Goal: Information Seeking & Learning: Learn about a topic

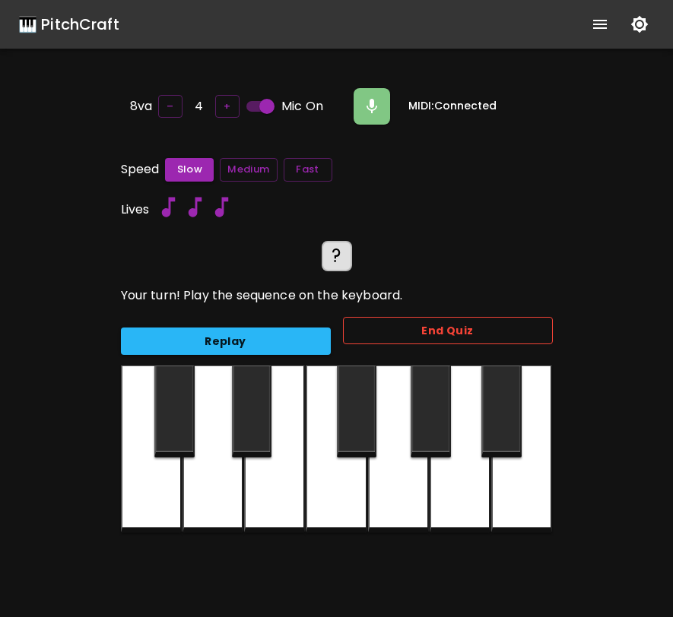
click at [533, 318] on button "End Quiz" at bounding box center [448, 331] width 210 height 28
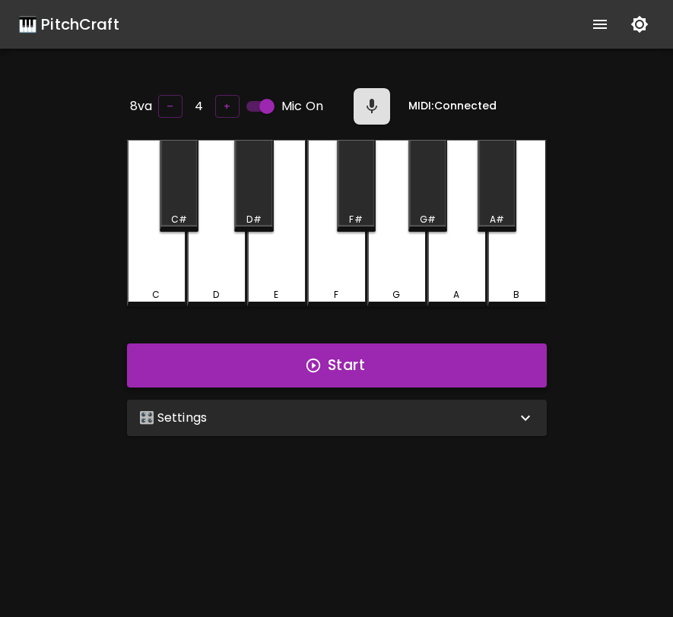
click at [461, 361] on button "Start" at bounding box center [337, 366] width 420 height 44
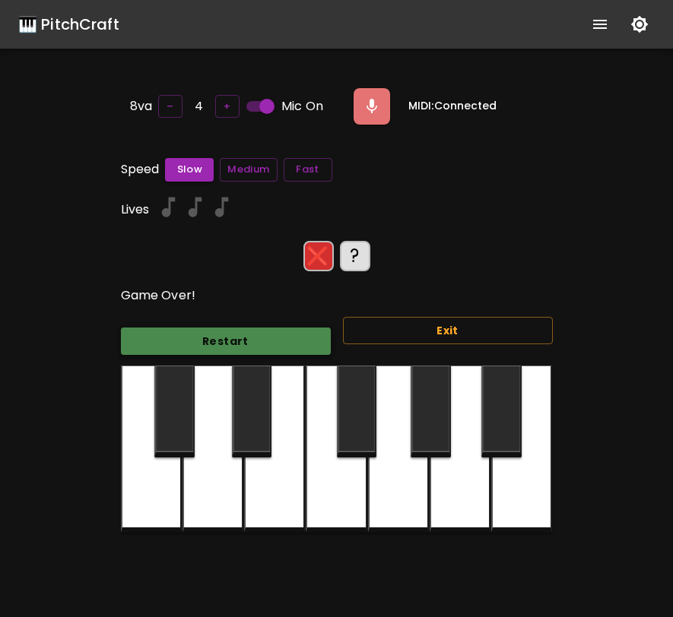
click at [275, 328] on button "Restart" at bounding box center [226, 342] width 210 height 28
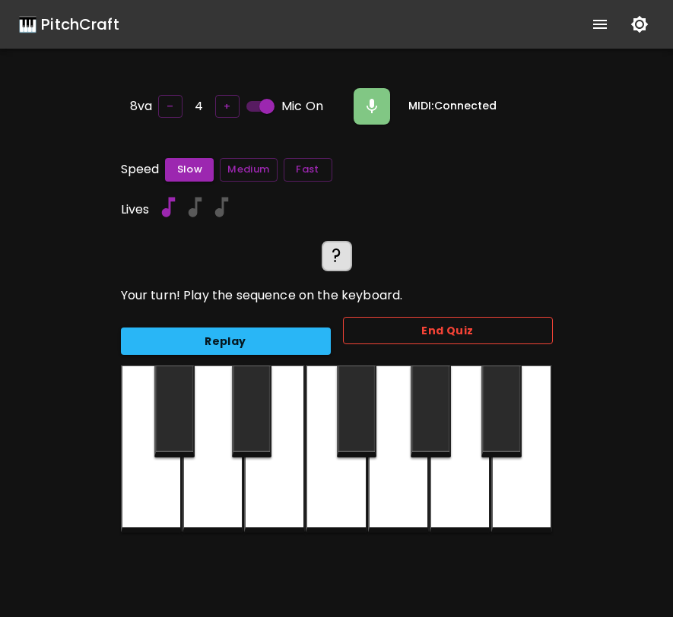
click at [348, 323] on button "End Quiz" at bounding box center [448, 331] width 210 height 28
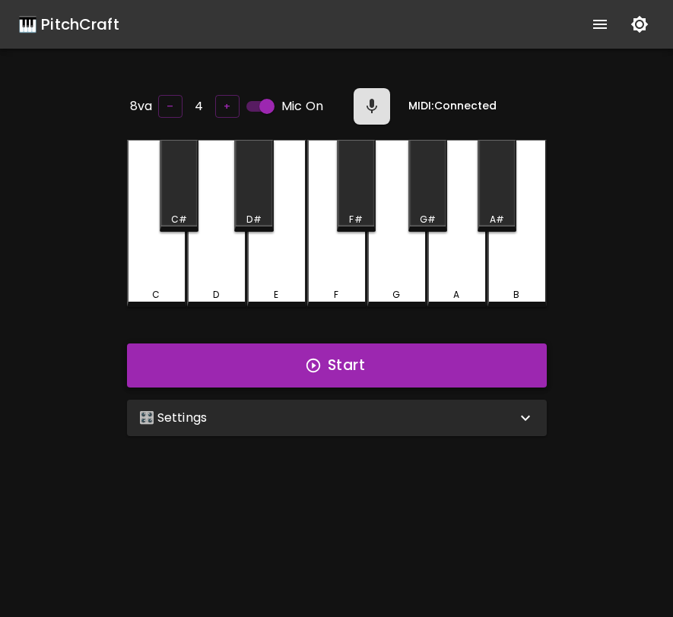
click at [313, 371] on button "Start" at bounding box center [337, 366] width 420 height 44
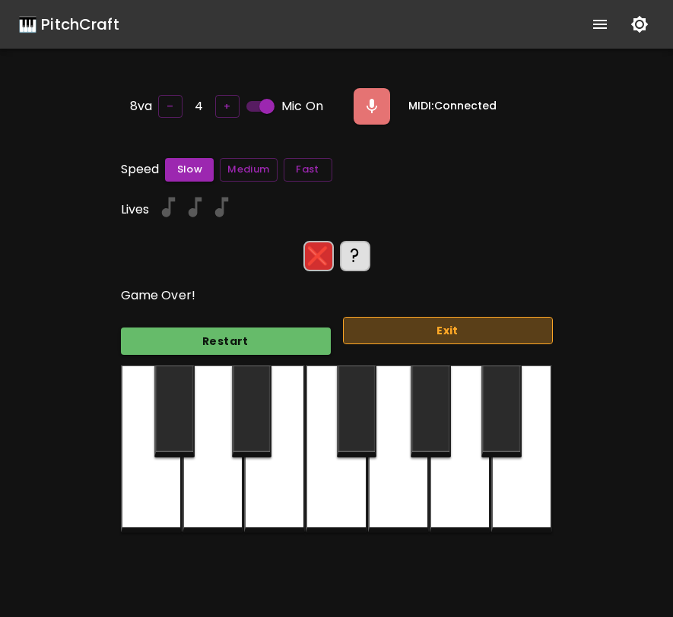
click at [399, 318] on button "Exit" at bounding box center [448, 331] width 210 height 28
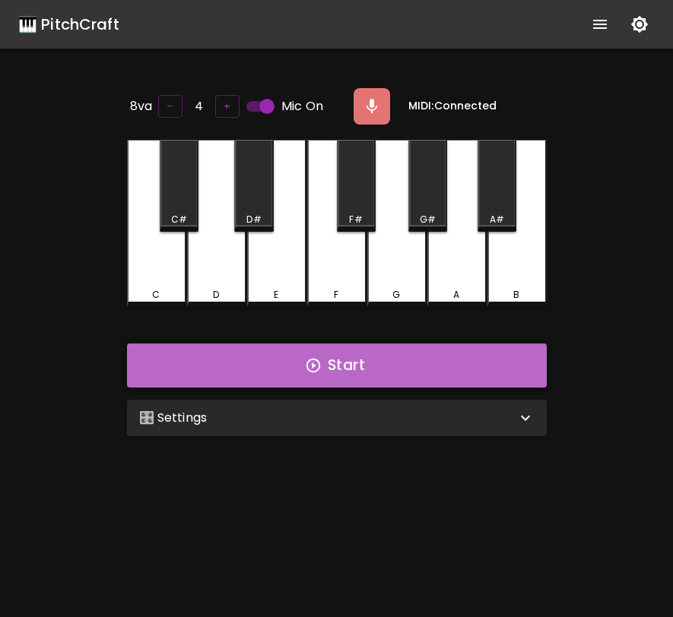
click at [467, 377] on button "Start" at bounding box center [337, 366] width 420 height 44
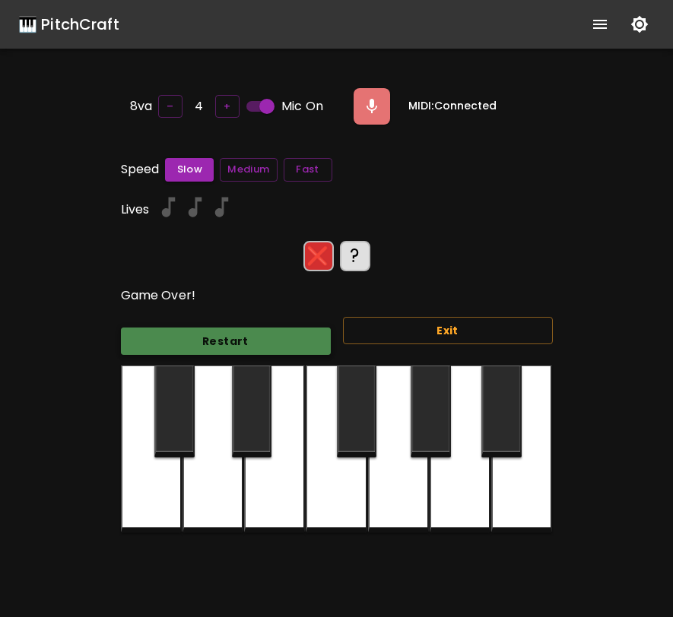
click at [321, 337] on button "Restart" at bounding box center [226, 342] width 210 height 28
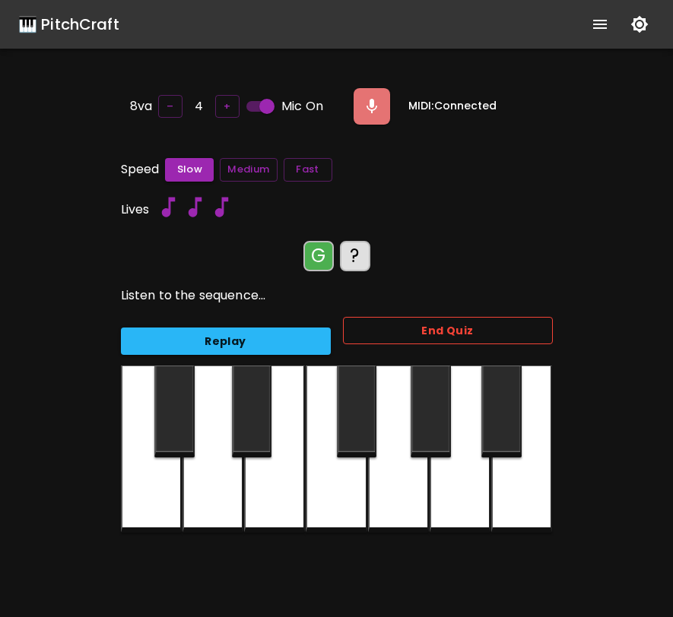
click at [405, 330] on button "End Quiz" at bounding box center [448, 331] width 210 height 28
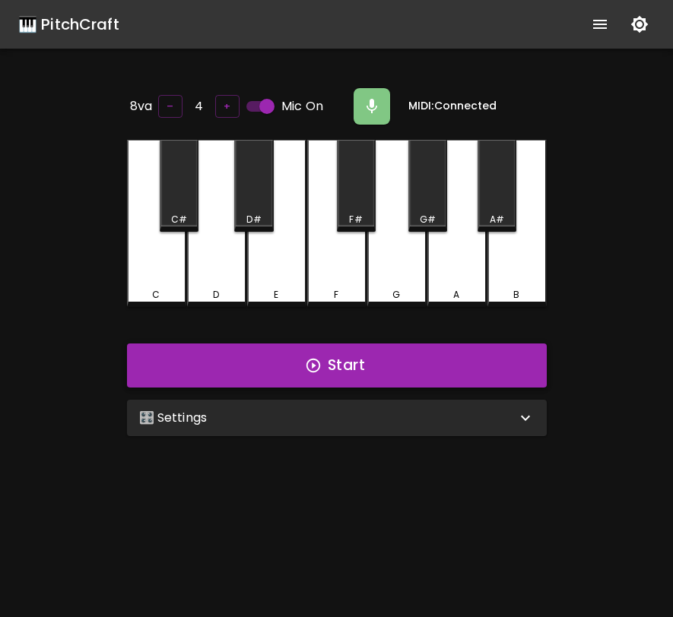
click at [471, 377] on button "Start" at bounding box center [337, 366] width 420 height 44
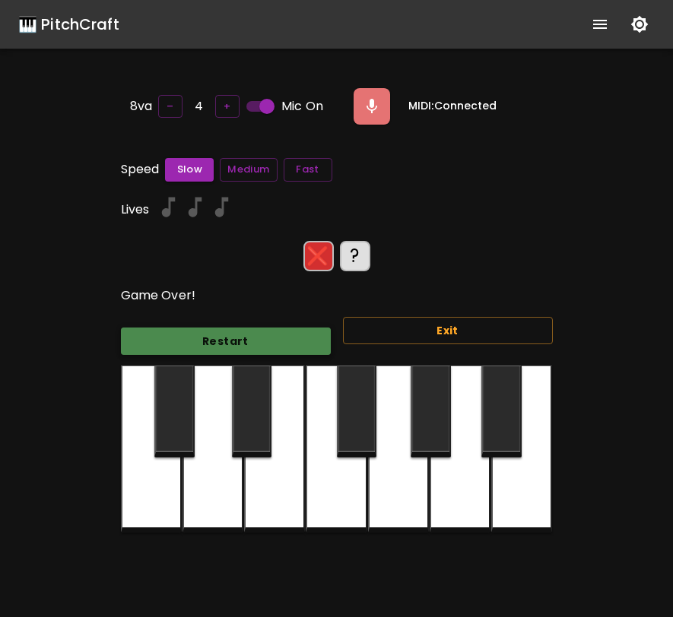
click at [299, 339] on button "Restart" at bounding box center [226, 342] width 210 height 28
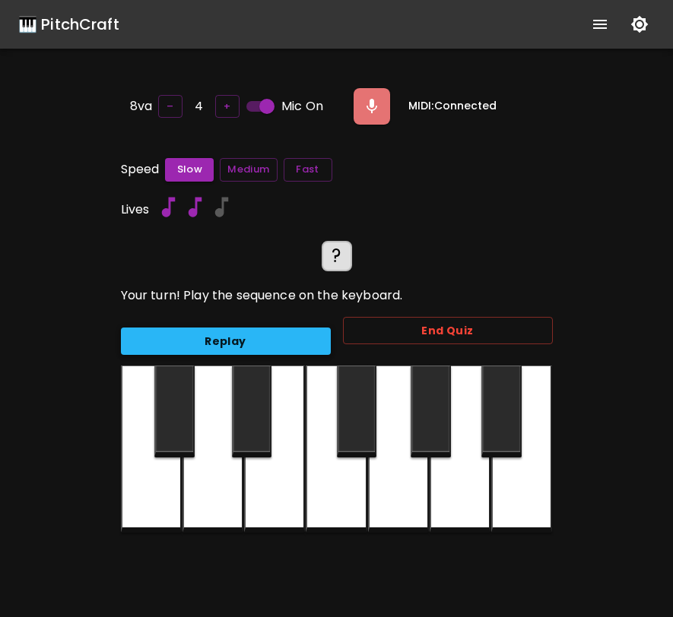
click at [299, 339] on button "Replay" at bounding box center [226, 342] width 210 height 28
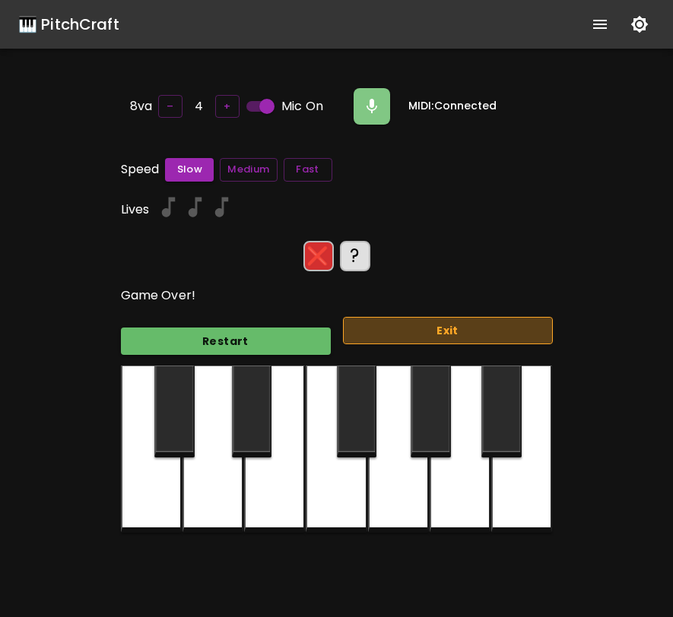
click at [394, 326] on button "Exit" at bounding box center [448, 331] width 210 height 28
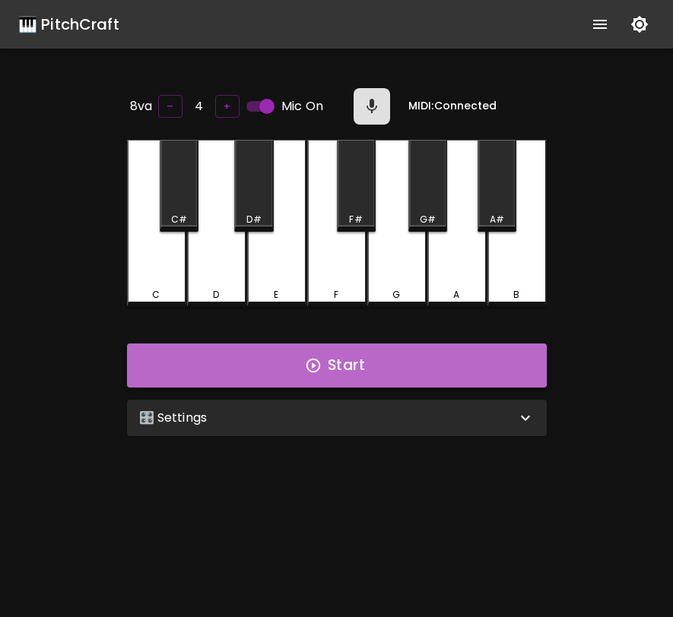
click at [389, 368] on button "Start" at bounding box center [337, 366] width 420 height 44
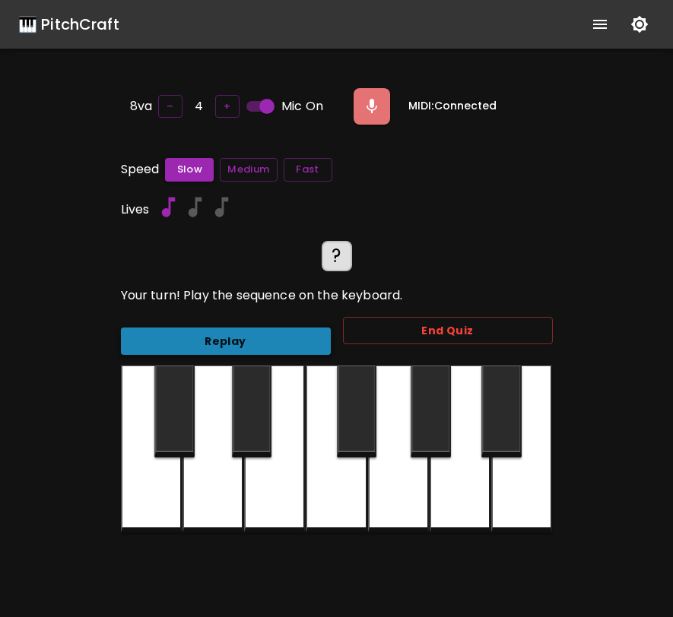
click at [303, 341] on button "Replay" at bounding box center [226, 342] width 210 height 28
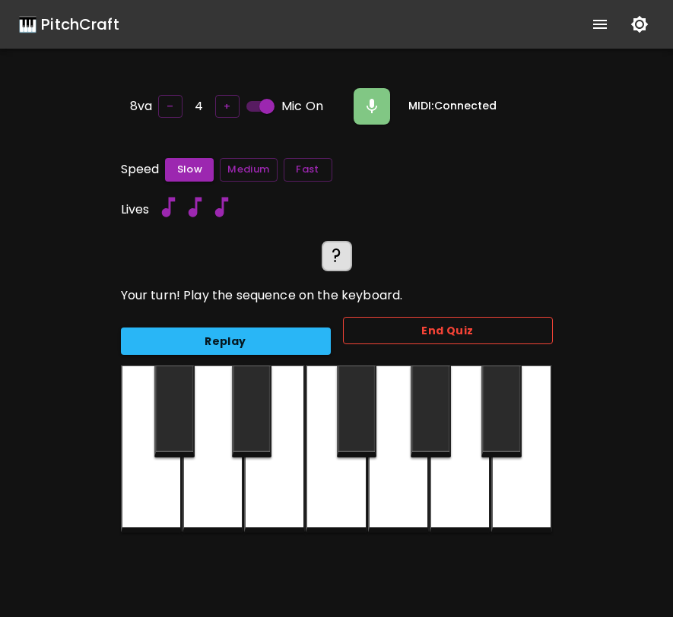
click at [518, 329] on button "End Quiz" at bounding box center [448, 331] width 210 height 28
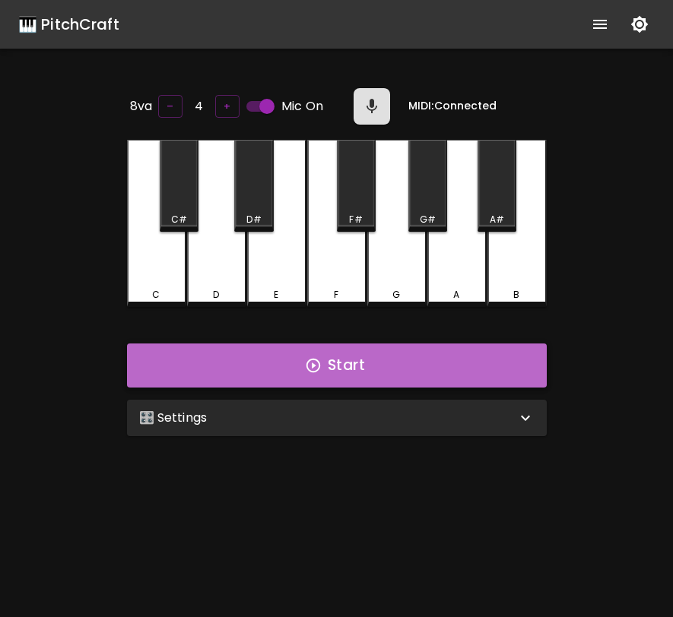
click at [366, 355] on button "Start" at bounding box center [337, 366] width 420 height 44
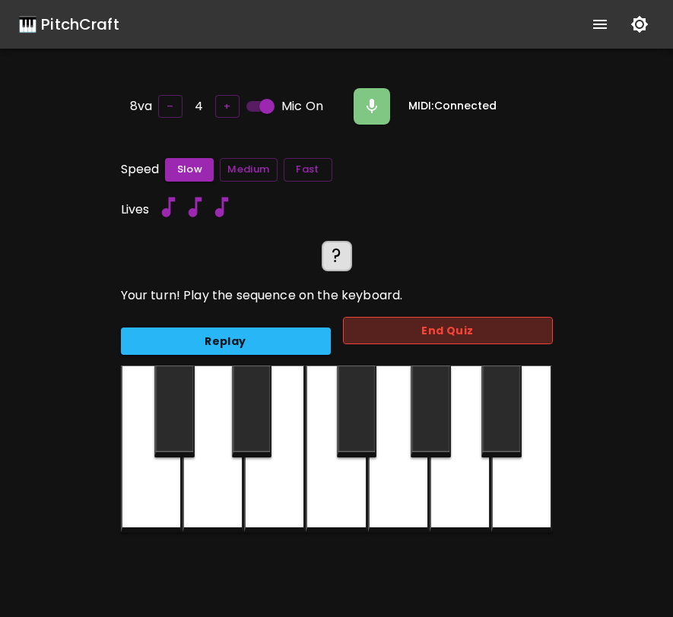
click at [383, 326] on button "End Quiz" at bounding box center [448, 331] width 210 height 28
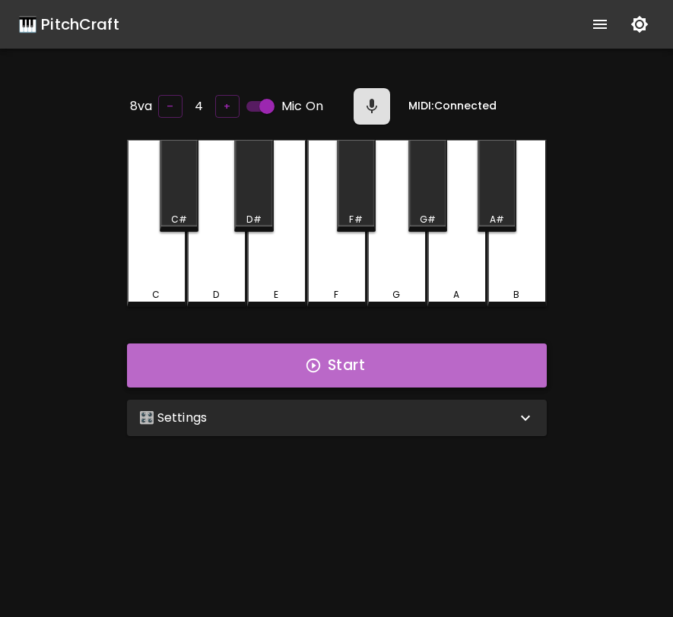
click at [382, 365] on button "Start" at bounding box center [337, 366] width 420 height 44
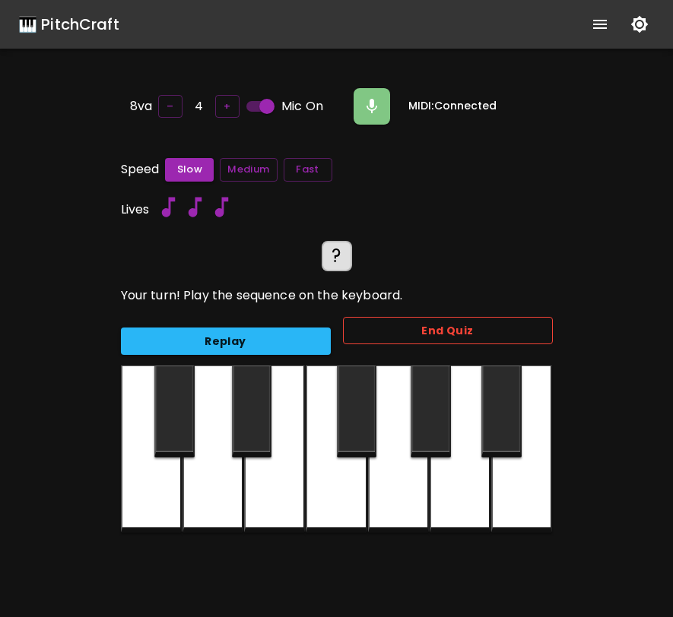
click at [391, 337] on button "End Quiz" at bounding box center [448, 331] width 210 height 28
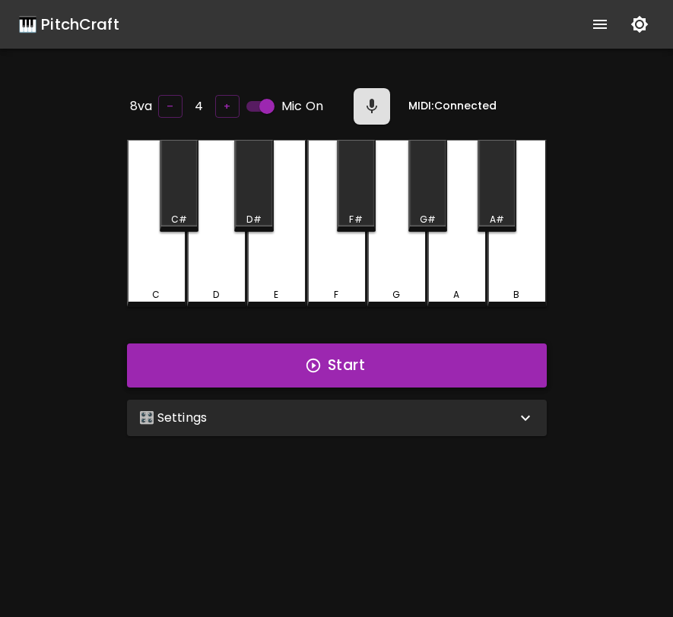
click at [456, 367] on button "Start" at bounding box center [337, 366] width 420 height 44
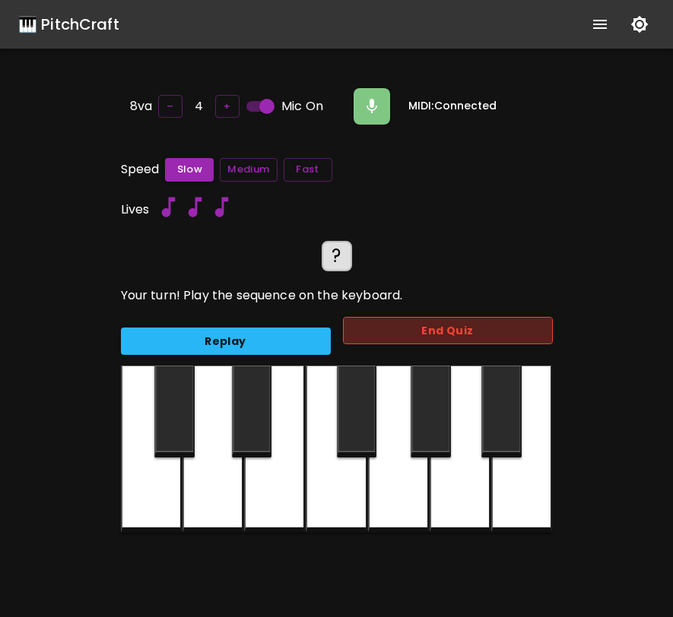
click at [459, 340] on button "End Quiz" at bounding box center [448, 331] width 210 height 28
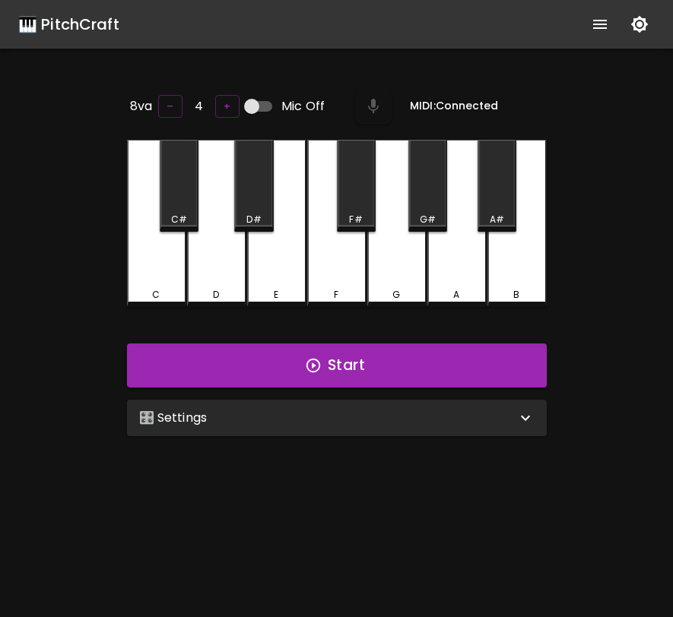
click at [353, 418] on div "🎛️ Settings" at bounding box center [327, 418] width 377 height 18
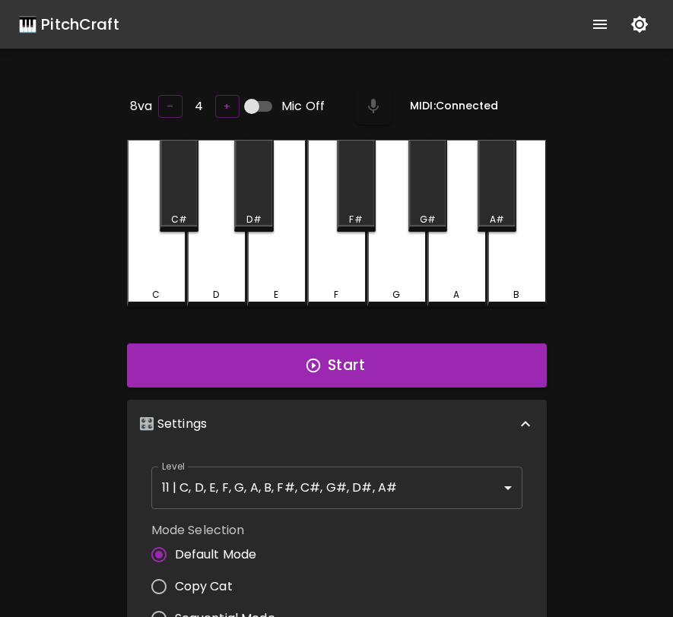
click at [218, 578] on span "Copy Cat" at bounding box center [204, 587] width 58 height 18
click at [175, 578] on input "Copy Cat" at bounding box center [159, 587] width 32 height 32
radio input "true"
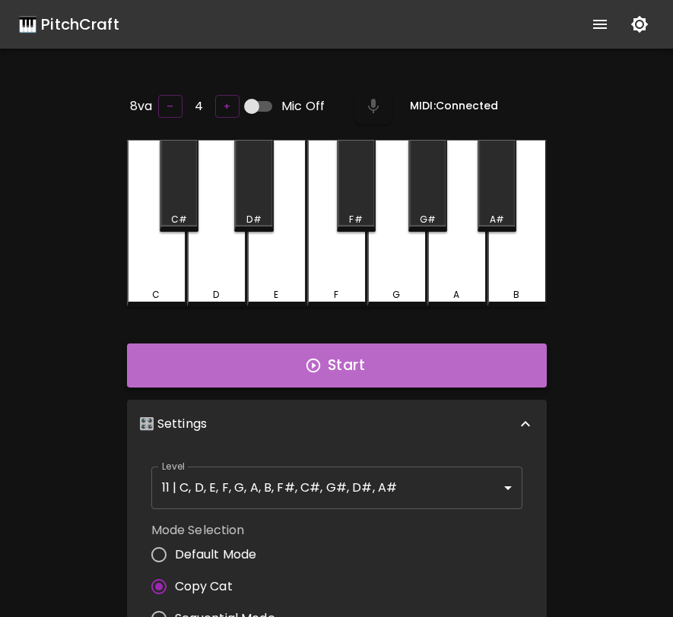
click at [339, 377] on button "Start" at bounding box center [337, 366] width 420 height 44
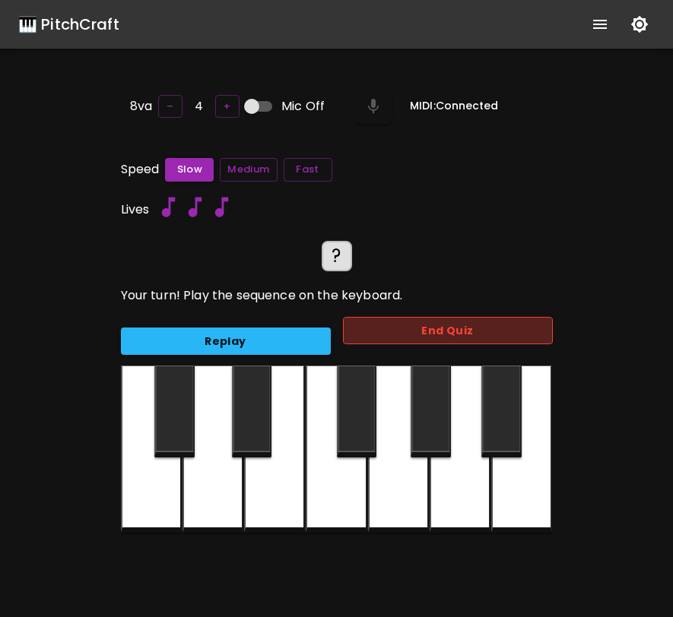
click at [404, 334] on button "End Quiz" at bounding box center [448, 331] width 210 height 28
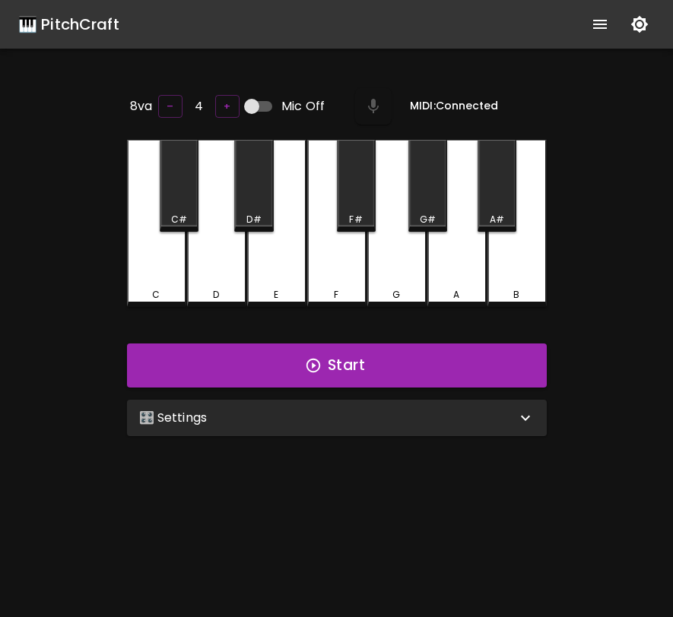
click at [257, 105] on input "Mic Off" at bounding box center [251, 106] width 87 height 29
checkbox input "true"
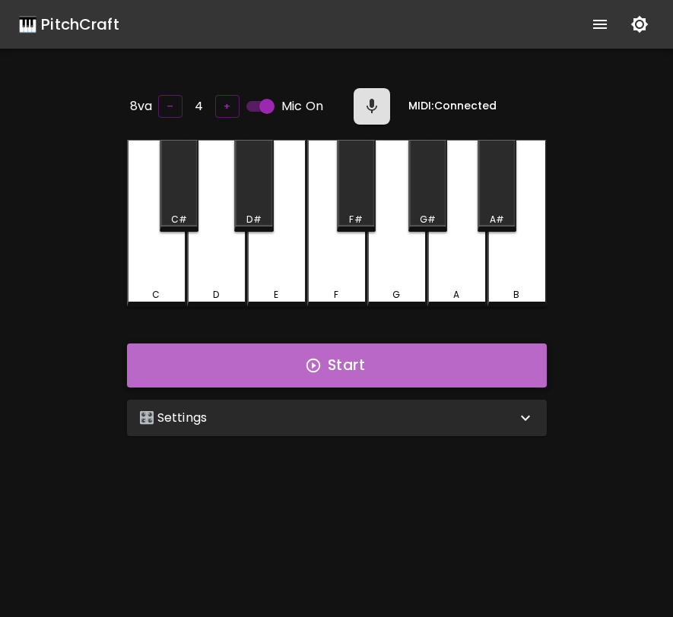
click at [331, 356] on button "Start" at bounding box center [337, 366] width 420 height 44
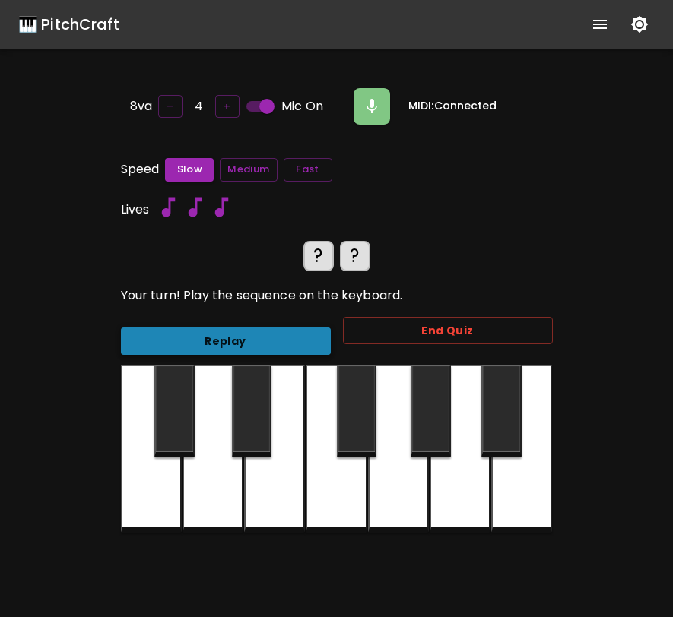
click at [312, 347] on button "Replay" at bounding box center [226, 342] width 210 height 28
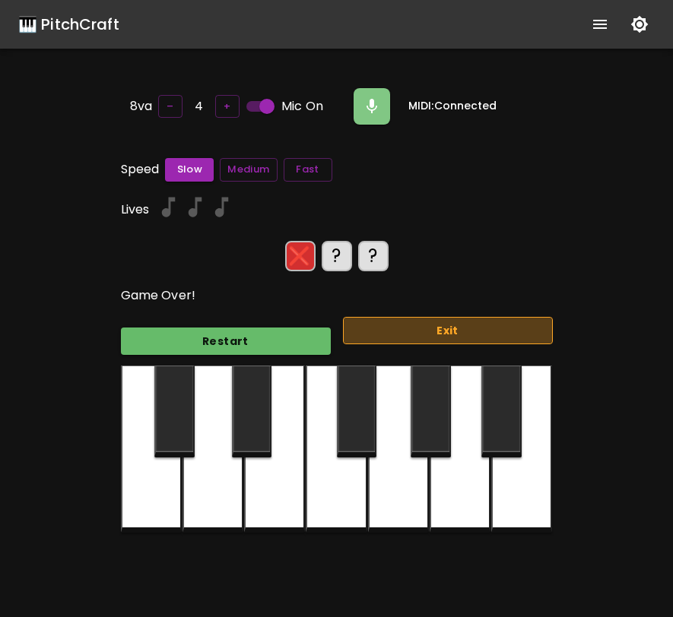
click at [391, 331] on button "Exit" at bounding box center [448, 331] width 210 height 28
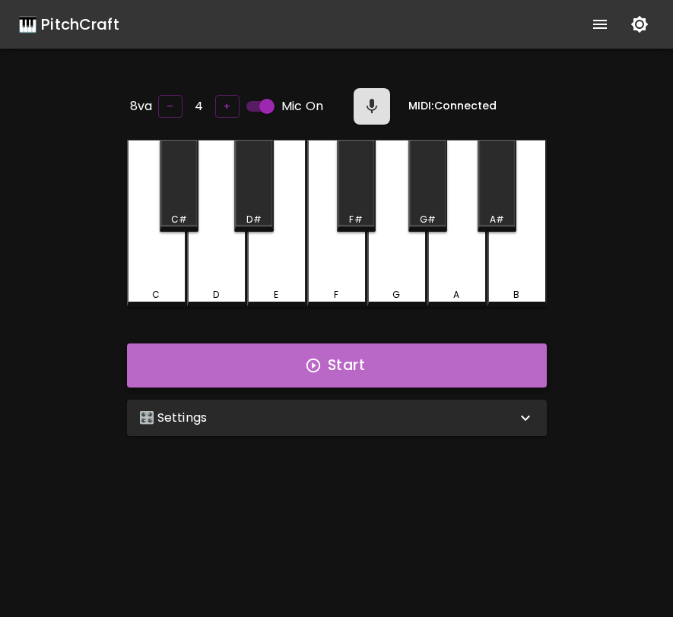
click at [374, 372] on button "Start" at bounding box center [337, 366] width 420 height 44
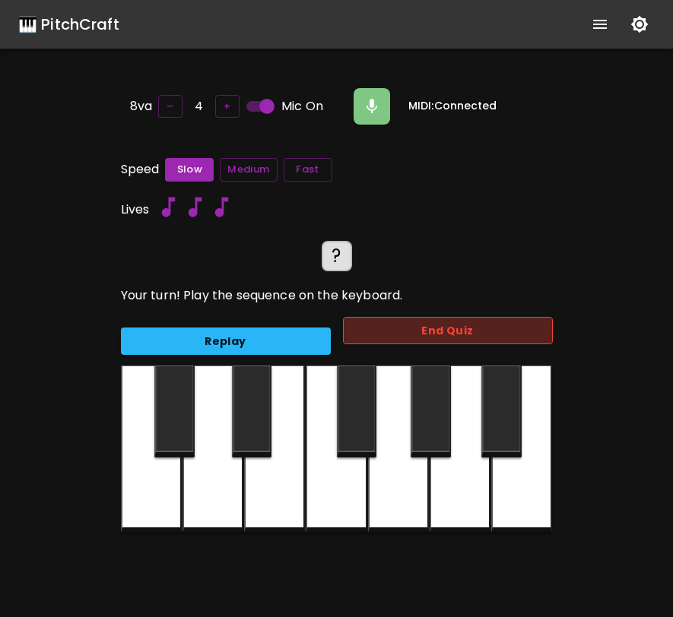
click at [404, 326] on button "End Quiz" at bounding box center [448, 331] width 210 height 28
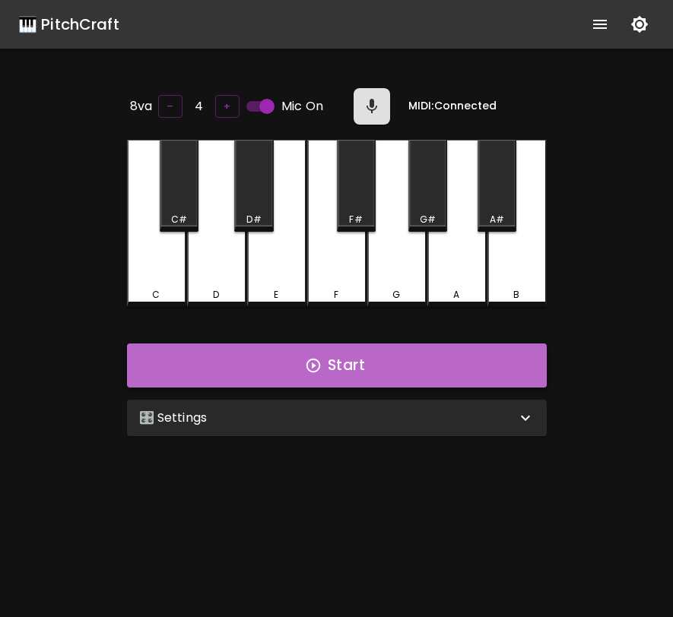
click at [460, 351] on button "Start" at bounding box center [337, 366] width 420 height 44
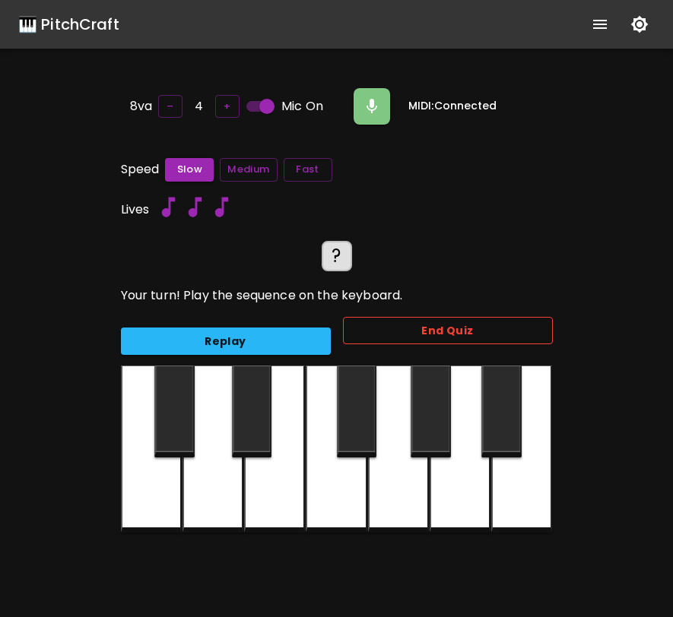
click at [462, 333] on button "End Quiz" at bounding box center [448, 331] width 210 height 28
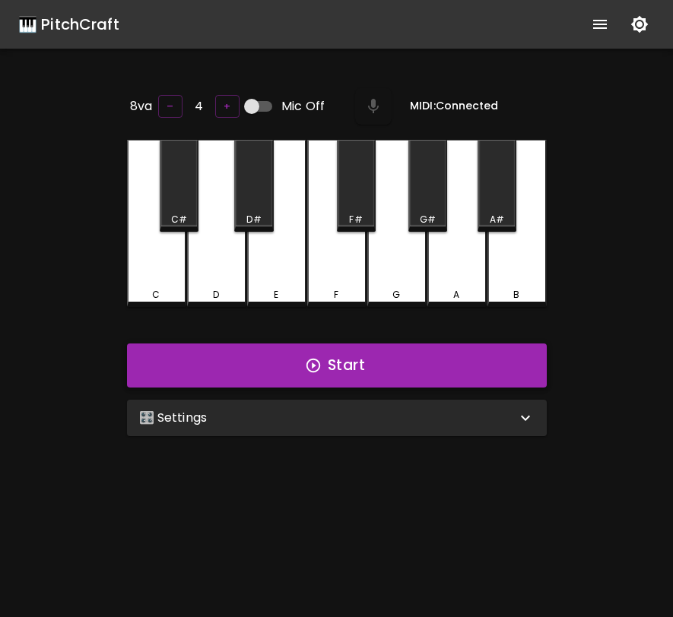
click at [325, 354] on button "Start" at bounding box center [337, 366] width 420 height 44
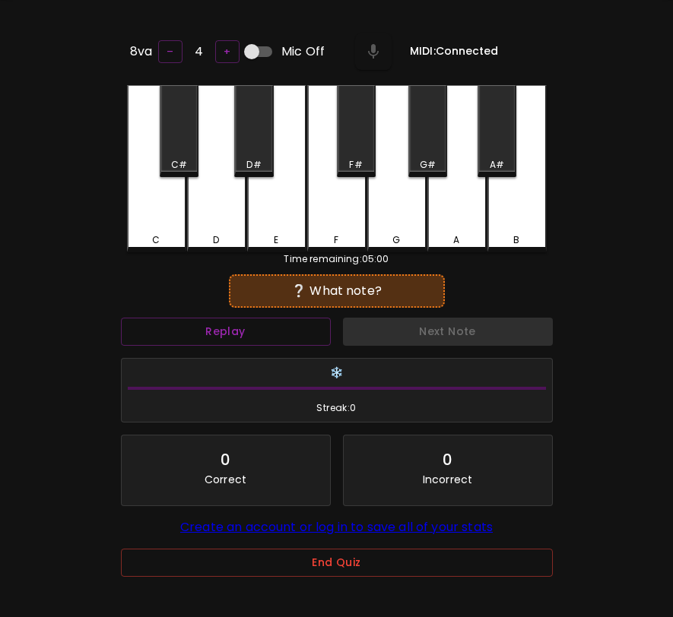
scroll to position [115, 0]
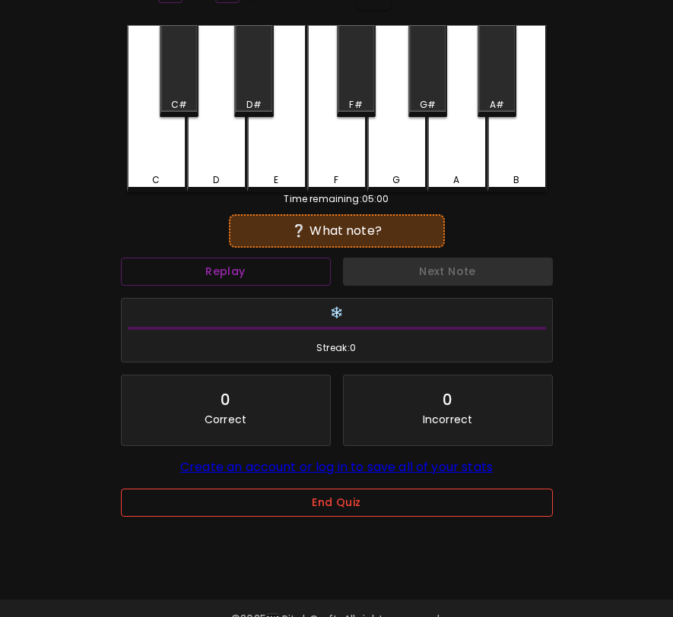
click at [410, 497] on button "End Quiz" at bounding box center [337, 503] width 432 height 28
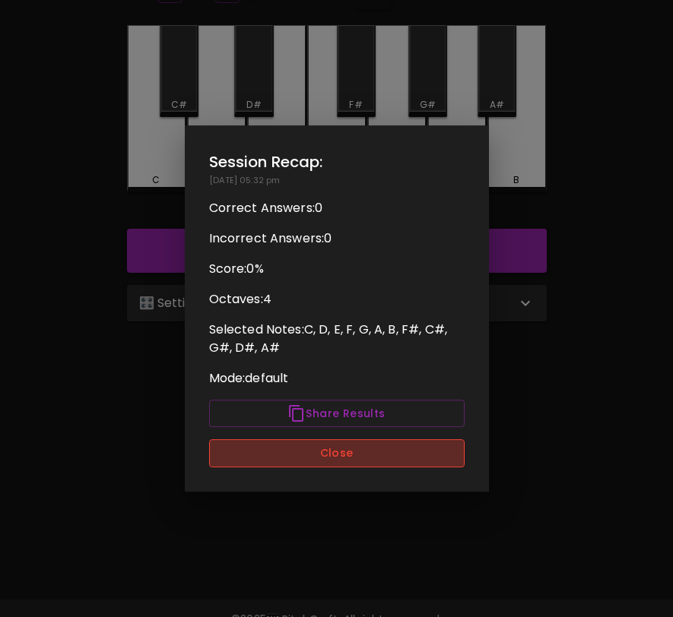
click at [417, 458] on button "Close" at bounding box center [336, 453] width 255 height 28
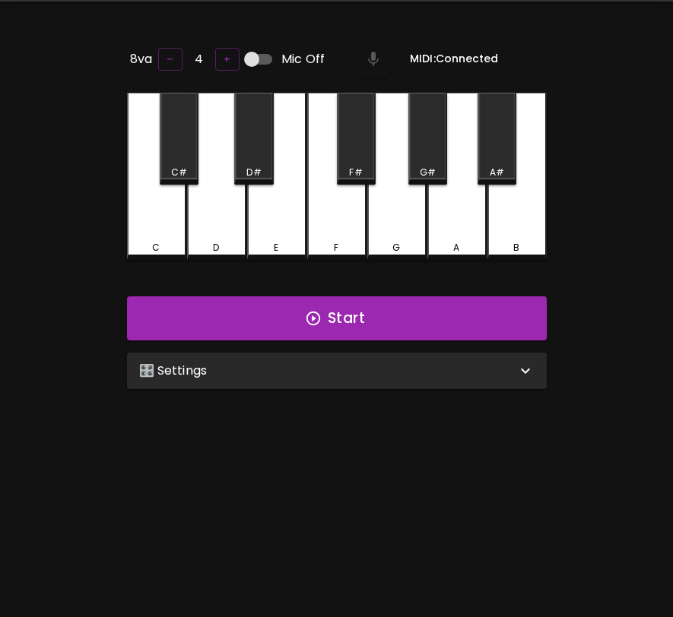
scroll to position [0, 0]
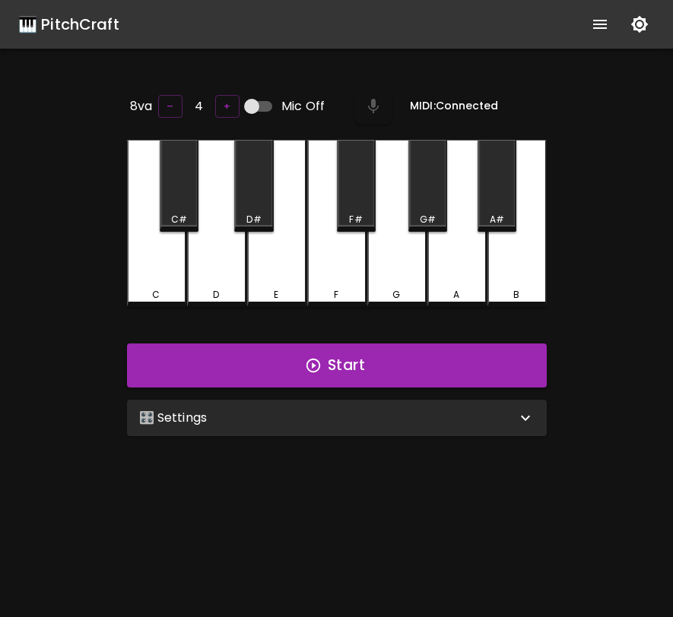
click at [248, 95] on input "Mic Off" at bounding box center [251, 106] width 87 height 29
checkbox input "true"
click at [334, 425] on div "🎛️ Settings" at bounding box center [337, 418] width 420 height 36
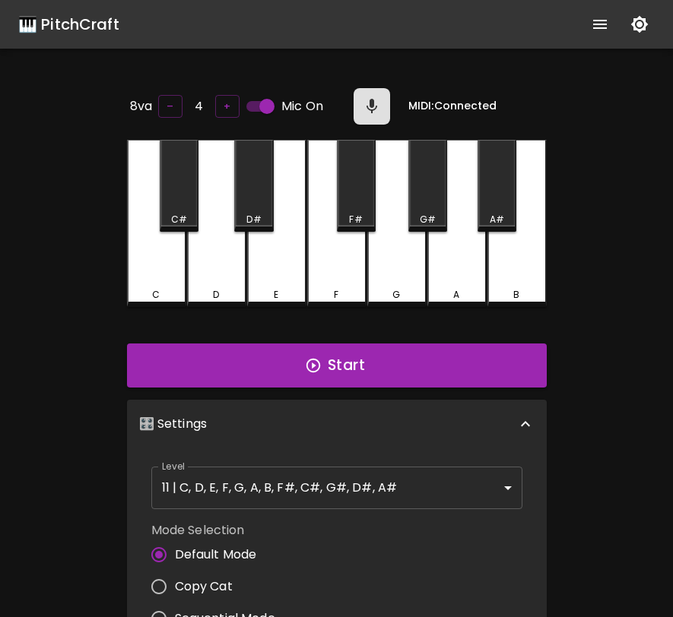
scroll to position [6, 0]
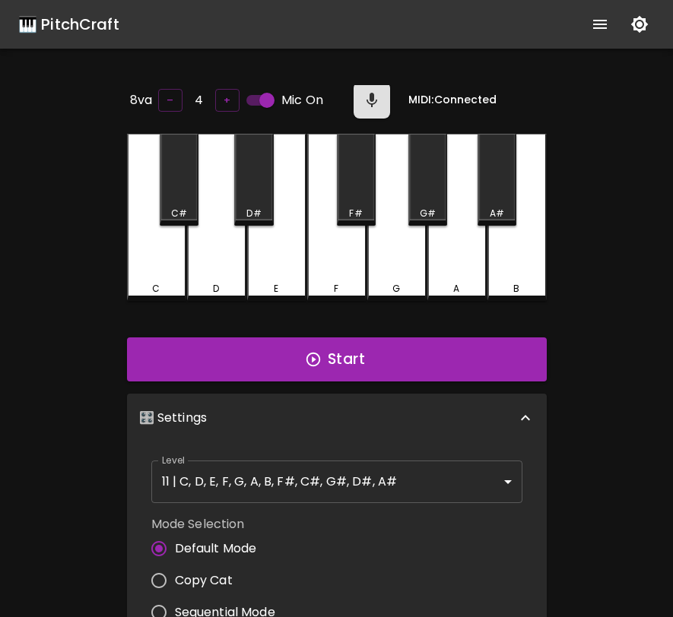
click at [212, 584] on span "Copy Cat" at bounding box center [204, 581] width 58 height 18
click at [175, 584] on input "Copy Cat" at bounding box center [159, 581] width 32 height 32
radio input "true"
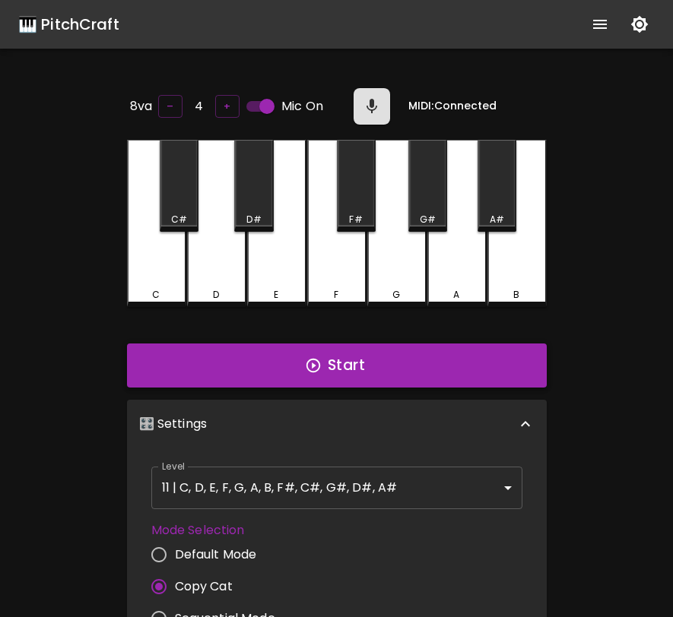
click at [371, 356] on button "Start" at bounding box center [337, 366] width 420 height 44
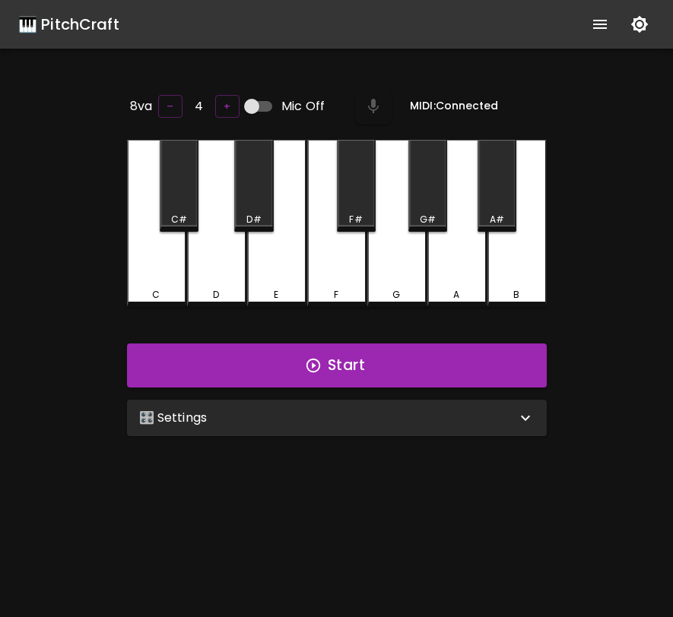
click at [417, 423] on div "🎛️ Settings" at bounding box center [327, 418] width 377 height 18
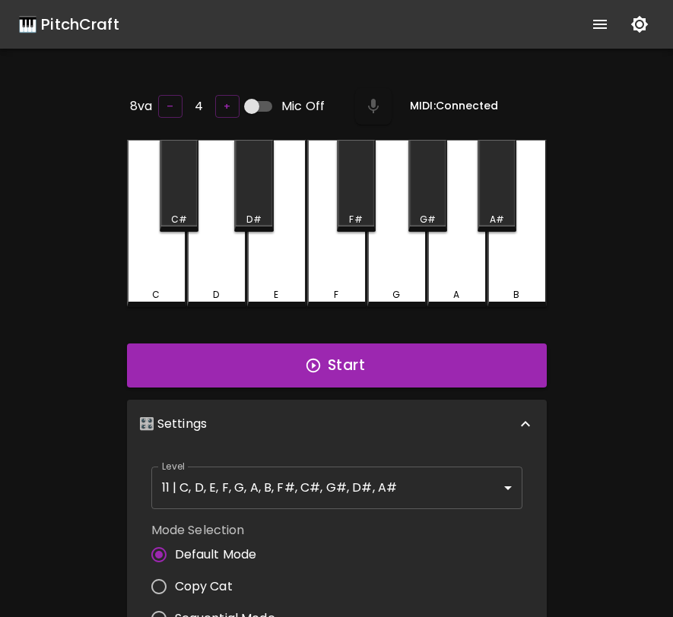
click at [267, 100] on input "Mic Off" at bounding box center [251, 106] width 87 height 29
checkbox input "true"
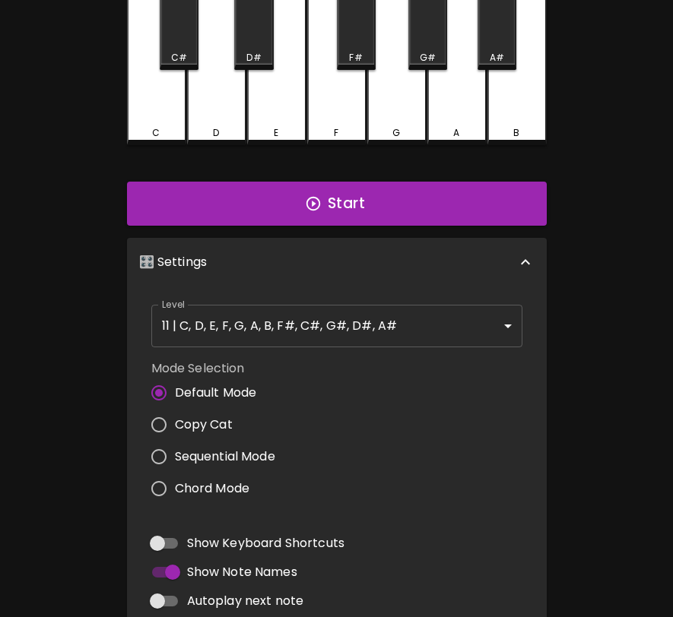
scroll to position [213, 0]
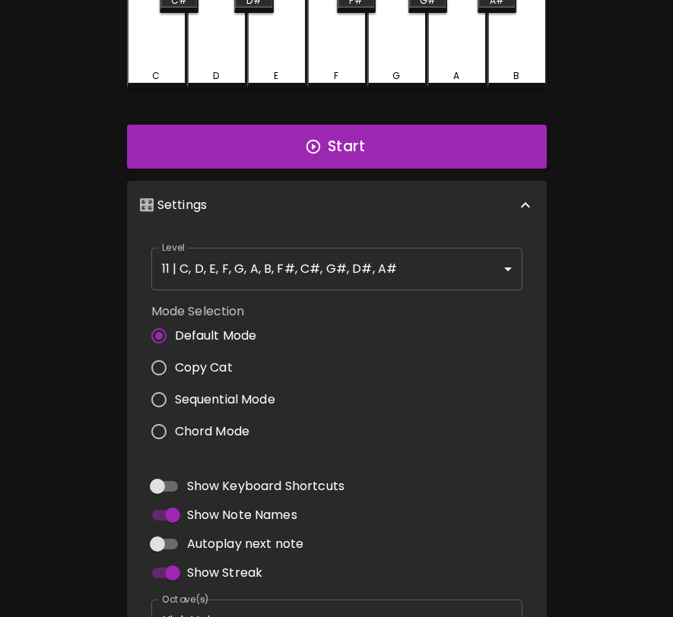
click at [223, 375] on label "Copy Cat" at bounding box center [209, 368] width 132 height 32
click at [175, 375] on input "Copy Cat" at bounding box center [159, 368] width 32 height 32
radio input "true"
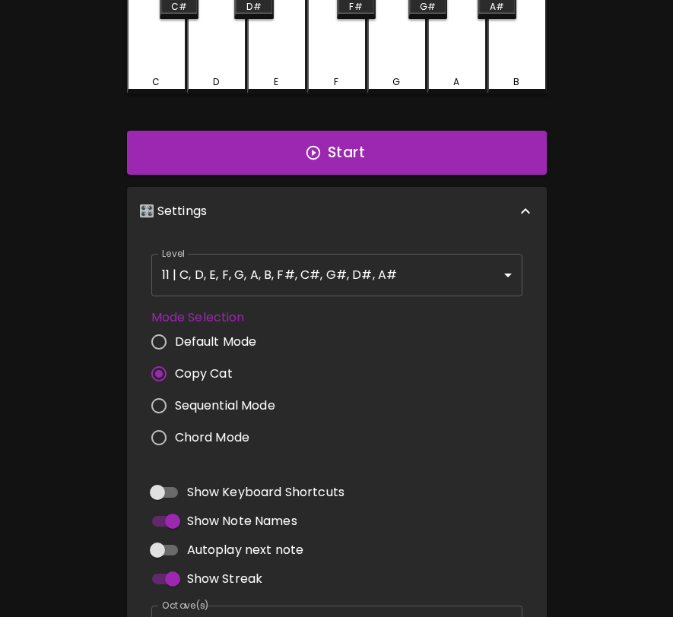
scroll to position [0, 0]
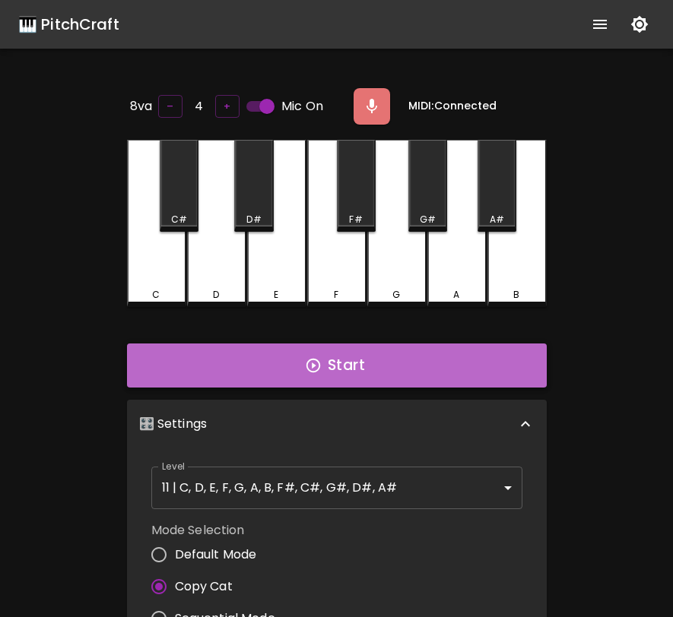
click at [293, 371] on button "Start" at bounding box center [337, 366] width 420 height 44
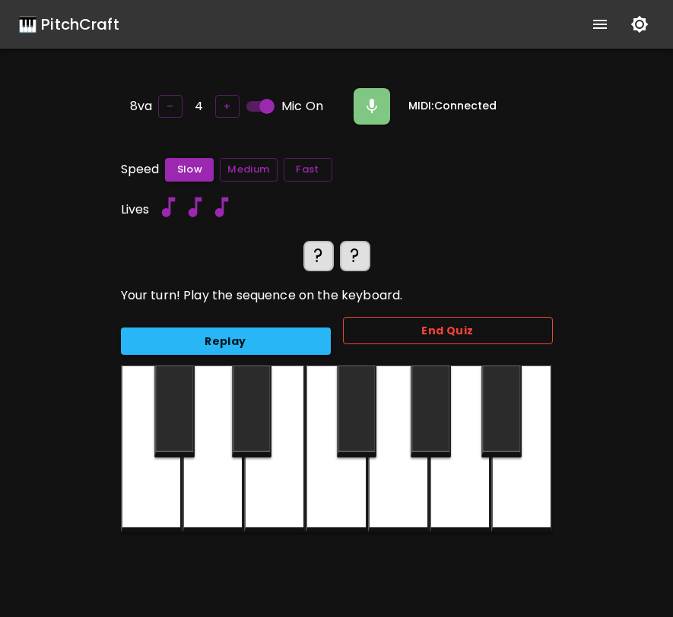
click at [395, 335] on button "End Quiz" at bounding box center [448, 331] width 210 height 28
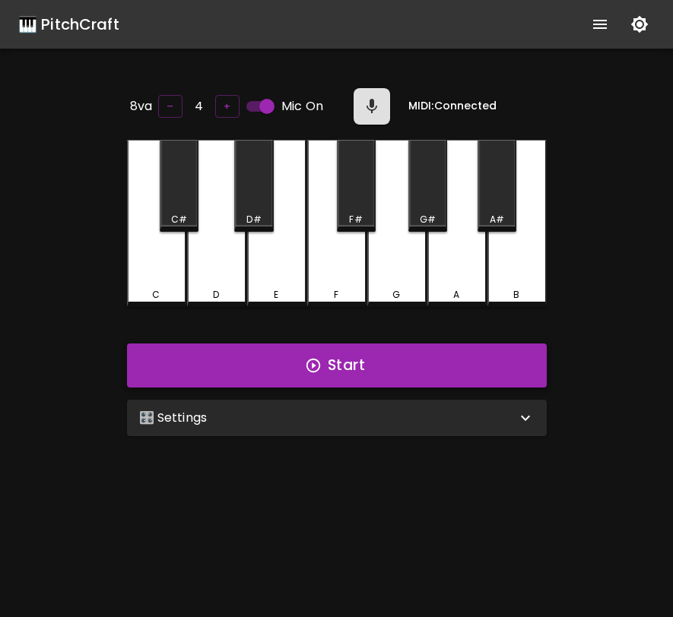
click at [378, 357] on button "Start" at bounding box center [337, 366] width 420 height 44
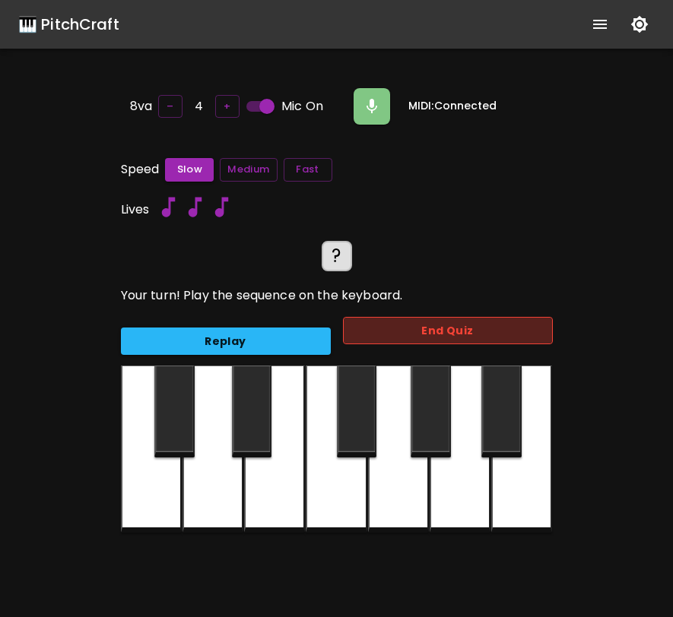
click at [422, 317] on button "End Quiz" at bounding box center [448, 331] width 210 height 28
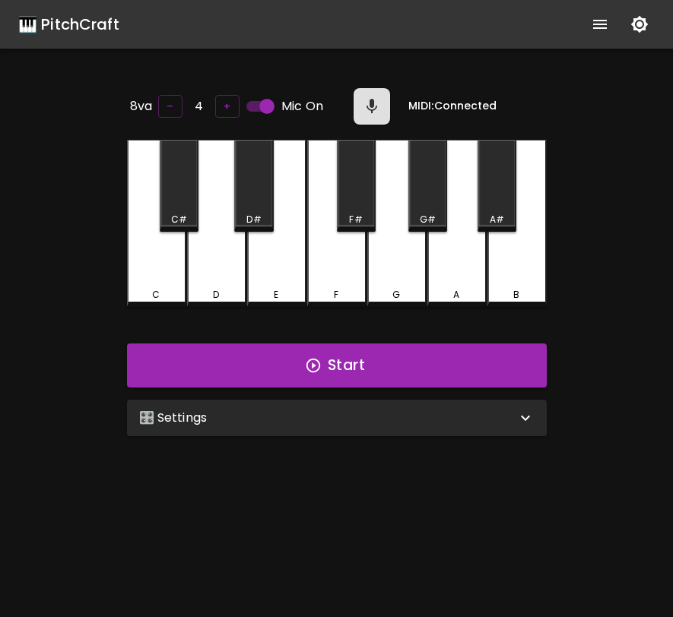
click at [263, 102] on input "Mic On" at bounding box center [266, 106] width 87 height 29
click at [263, 102] on input "Mic Off" at bounding box center [251, 106] width 87 height 29
checkbox input "true"
click at [253, 101] on input "Mic Off" at bounding box center [251, 106] width 87 height 29
checkbox input "true"
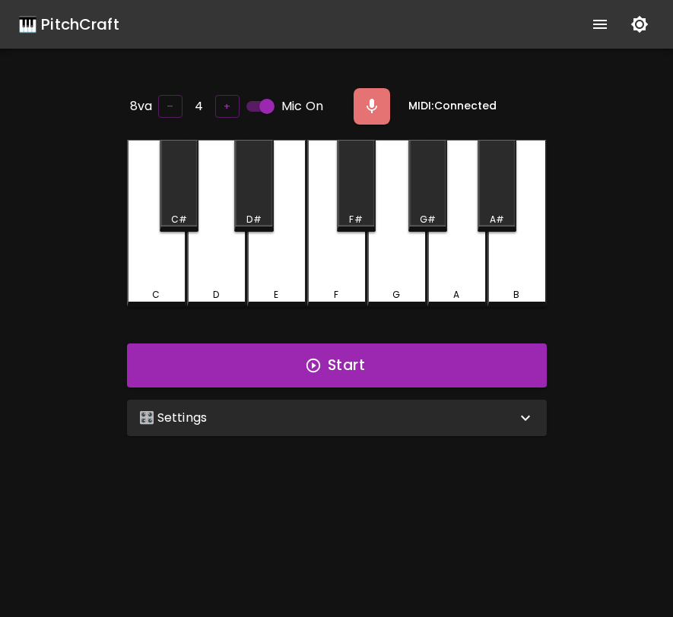
click at [351, 409] on div "🎛️ Settings" at bounding box center [327, 418] width 377 height 18
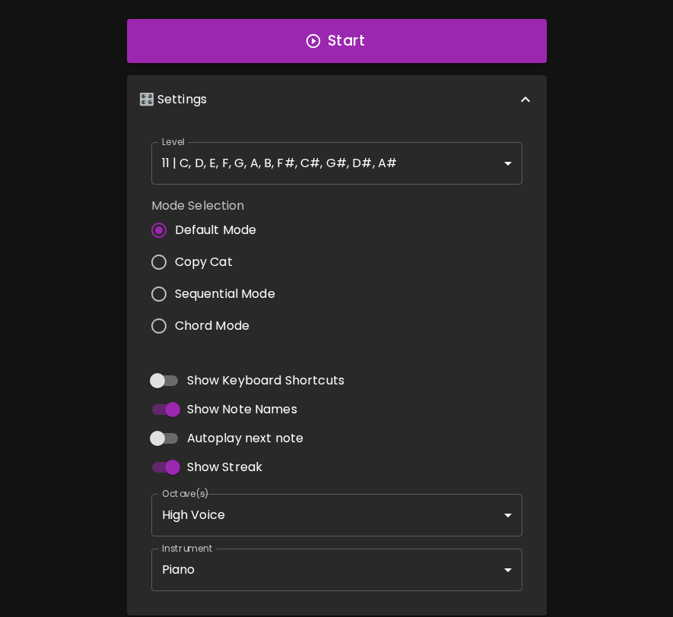
scroll to position [356, 0]
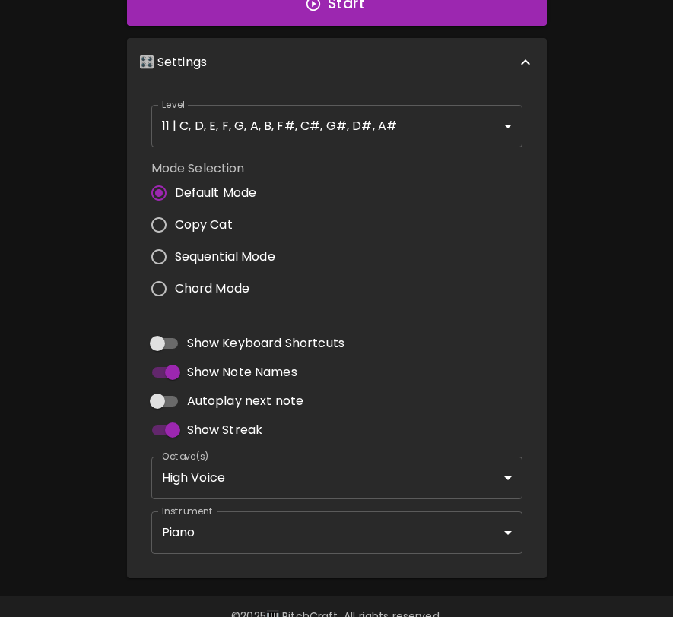
click at [184, 219] on span "Copy Cat" at bounding box center [204, 225] width 58 height 18
click at [175, 219] on input "Copy Cat" at bounding box center [159, 225] width 32 height 32
radio input "true"
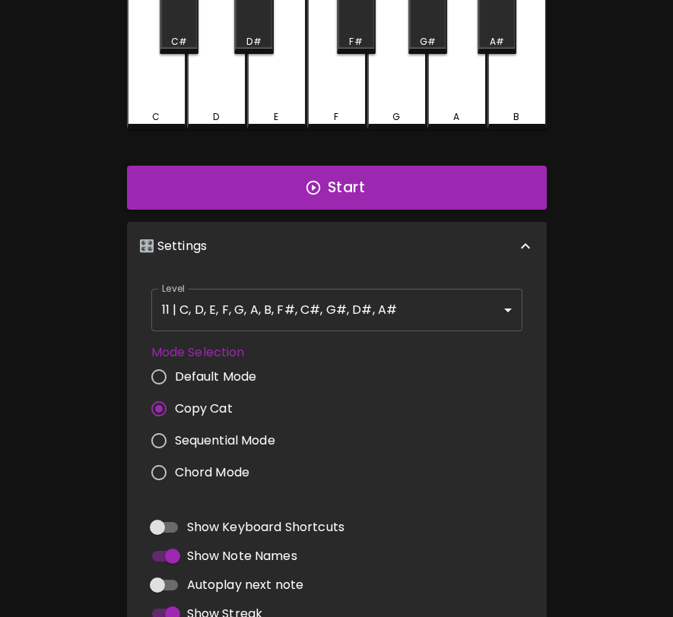
scroll to position [0, 0]
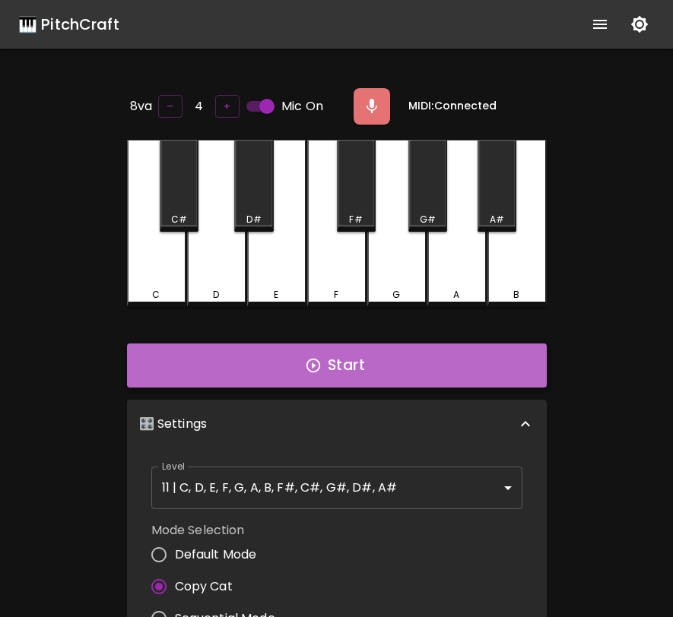
click at [328, 364] on button "Start" at bounding box center [337, 366] width 420 height 44
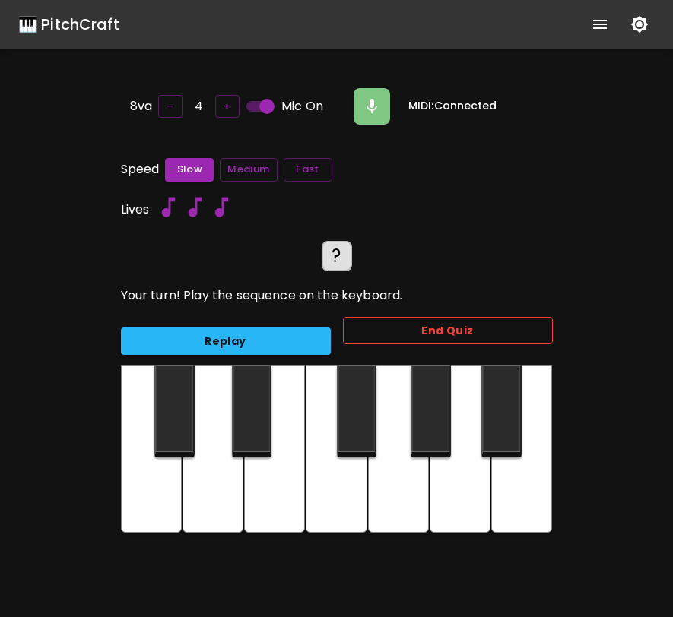
click at [526, 330] on button "End Quiz" at bounding box center [448, 331] width 210 height 28
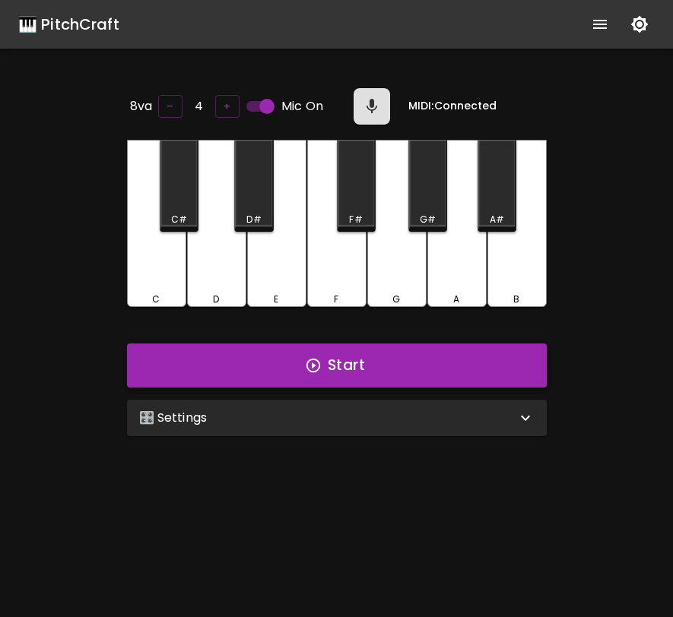
click at [475, 366] on button "Start" at bounding box center [337, 366] width 420 height 44
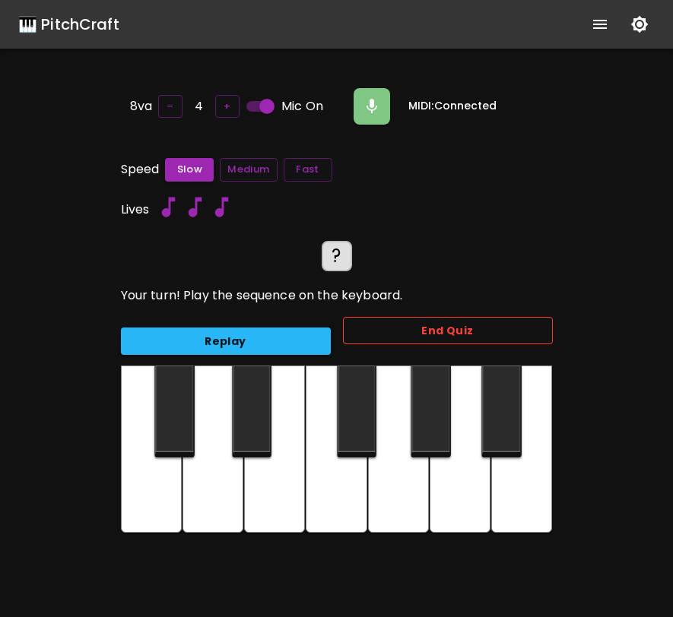
click at [474, 334] on button "End Quiz" at bounding box center [448, 331] width 210 height 28
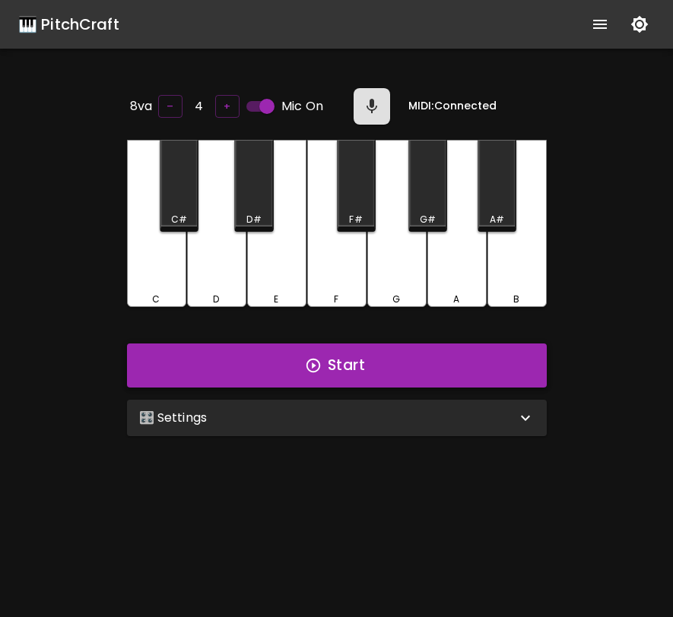
click at [394, 363] on button "Start" at bounding box center [337, 366] width 420 height 44
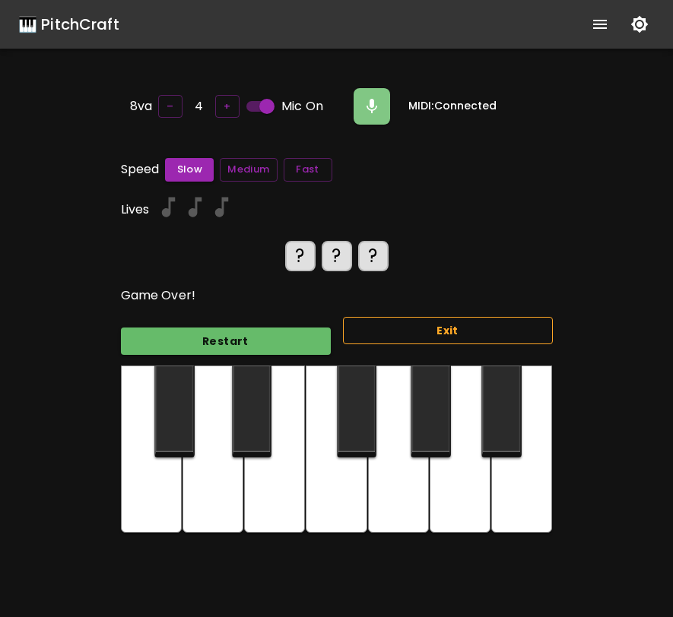
click at [388, 334] on button "Exit" at bounding box center [448, 331] width 210 height 28
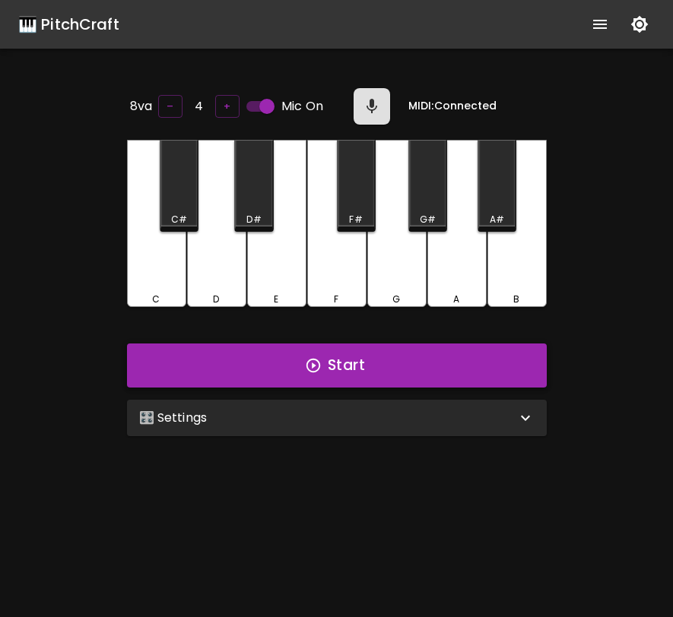
click at [315, 353] on button "Start" at bounding box center [337, 366] width 420 height 44
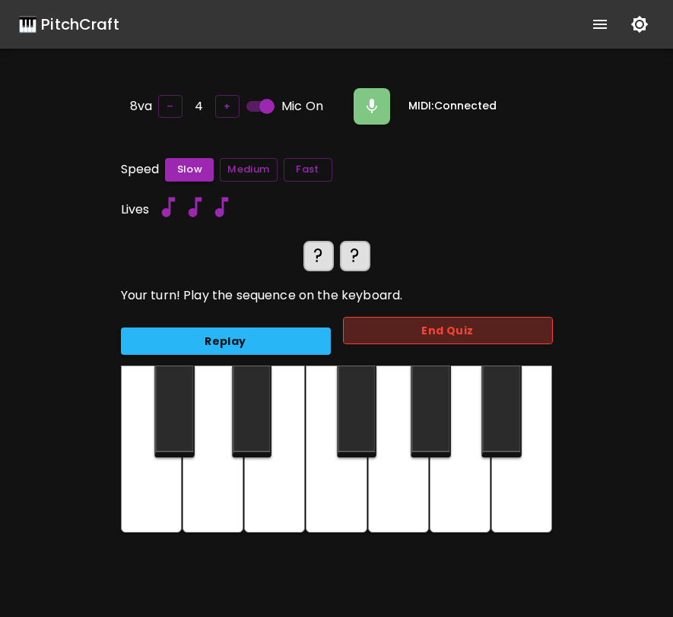
click at [348, 331] on button "End Quiz" at bounding box center [448, 331] width 210 height 28
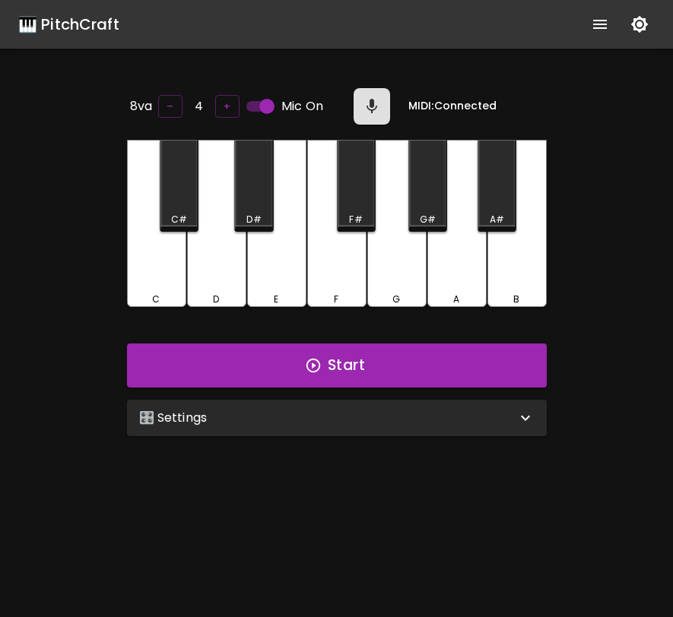
click at [340, 413] on div "🎛️ Settings" at bounding box center [327, 418] width 377 height 18
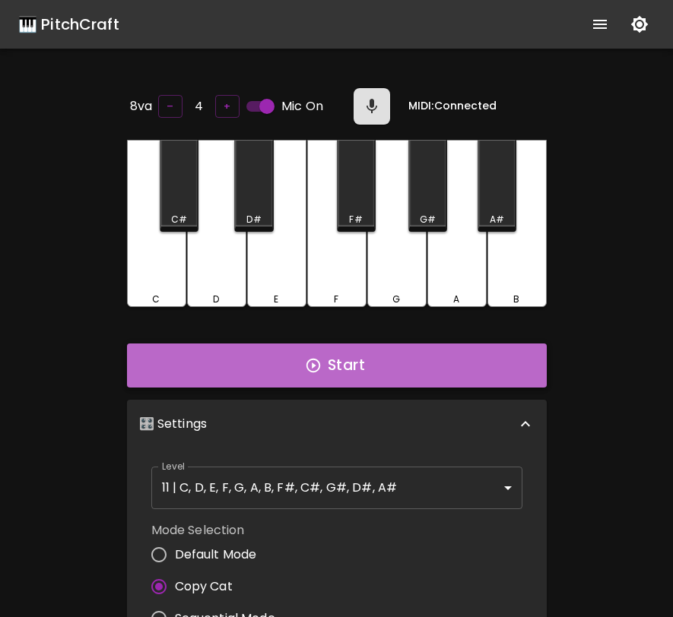
click at [273, 363] on button "Start" at bounding box center [337, 366] width 420 height 44
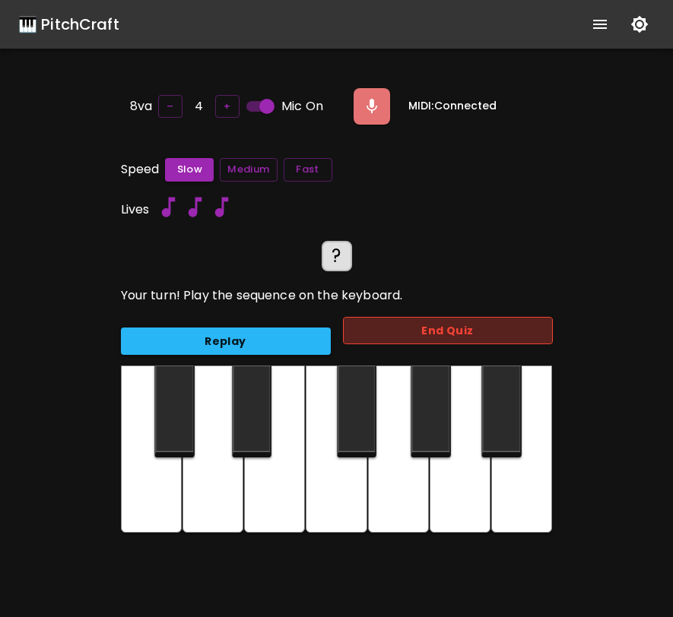
click at [510, 317] on button "End Quiz" at bounding box center [448, 331] width 210 height 28
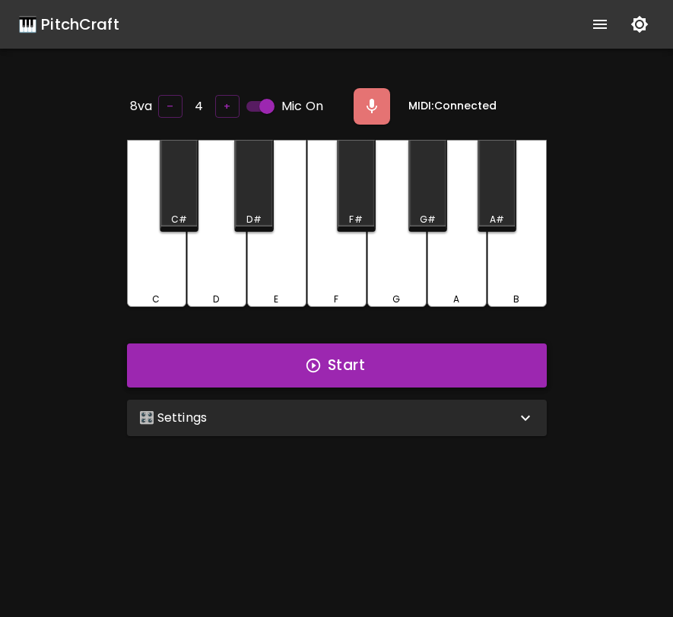
click at [331, 353] on button "Start" at bounding box center [337, 366] width 420 height 44
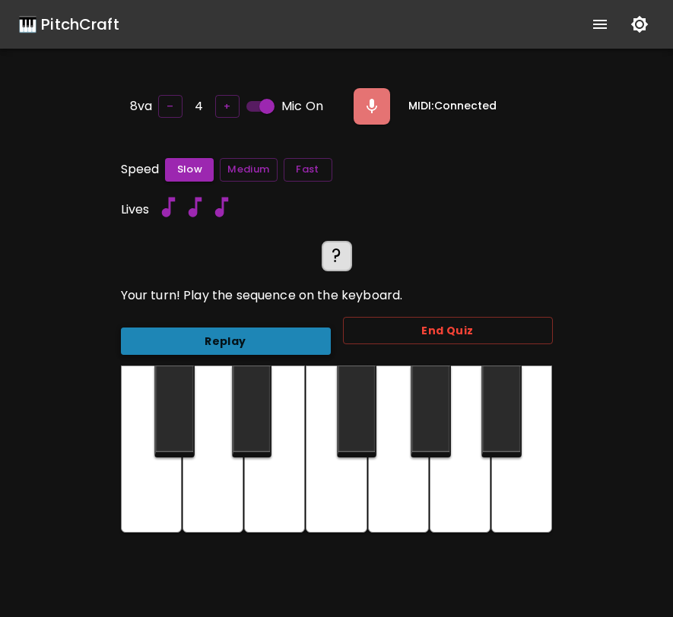
click at [312, 341] on button "Replay" at bounding box center [226, 342] width 210 height 28
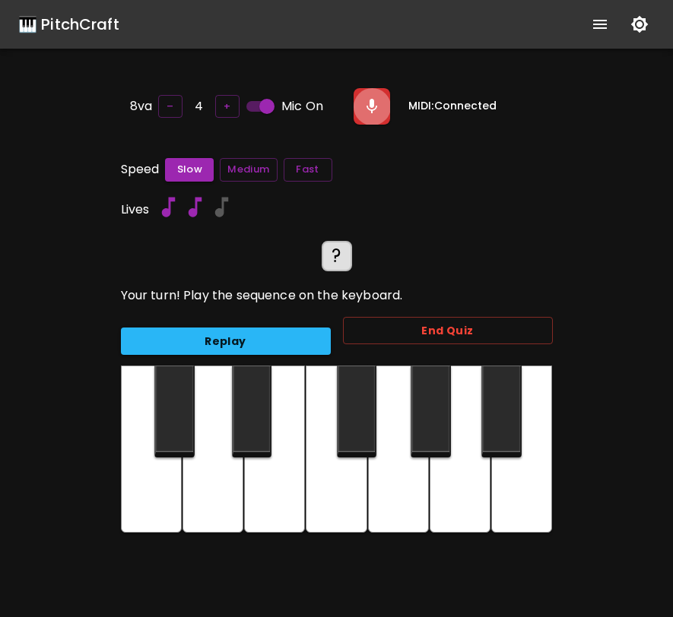
click at [381, 97] on button "button" at bounding box center [371, 106] width 36 height 36
click at [394, 331] on button "End Quiz" at bounding box center [448, 331] width 210 height 28
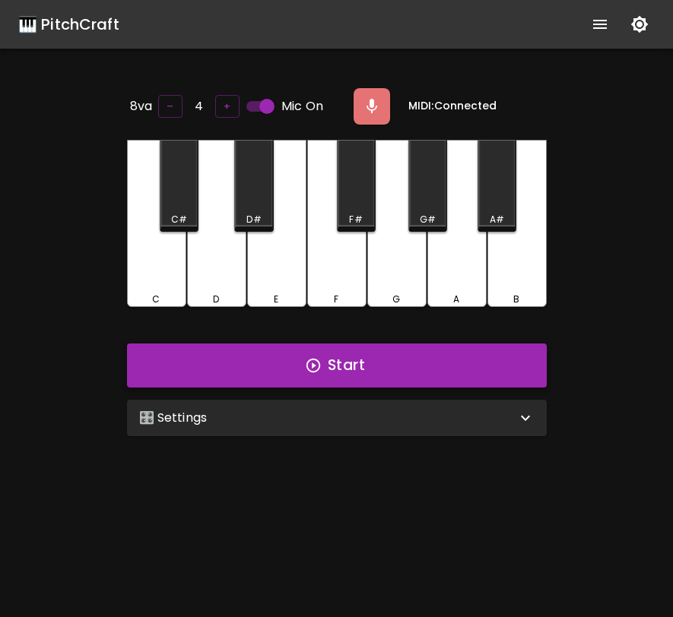
click at [390, 363] on button "Start" at bounding box center [337, 366] width 420 height 44
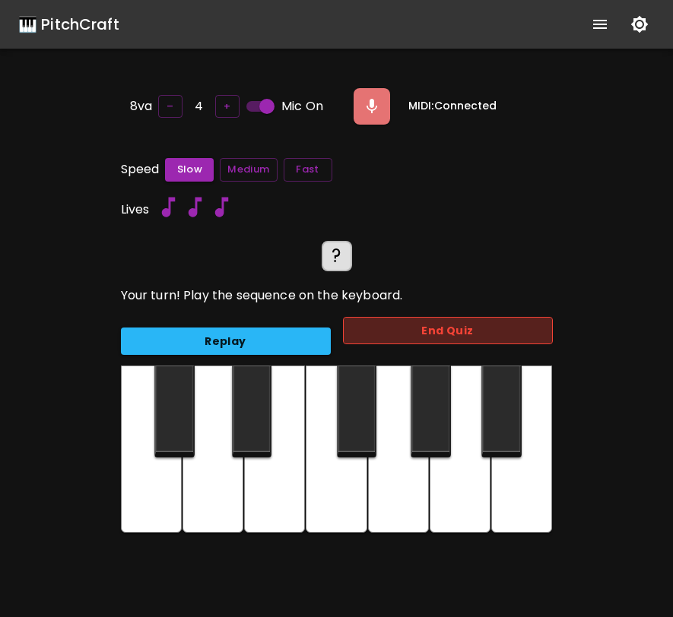
click at [405, 323] on button "End Quiz" at bounding box center [448, 331] width 210 height 28
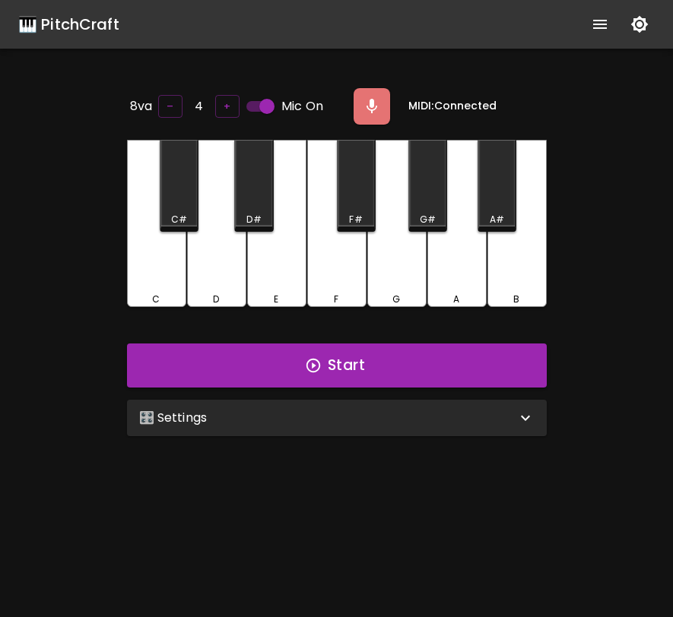
click at [474, 400] on div "🎛️ Settings" at bounding box center [337, 418] width 420 height 36
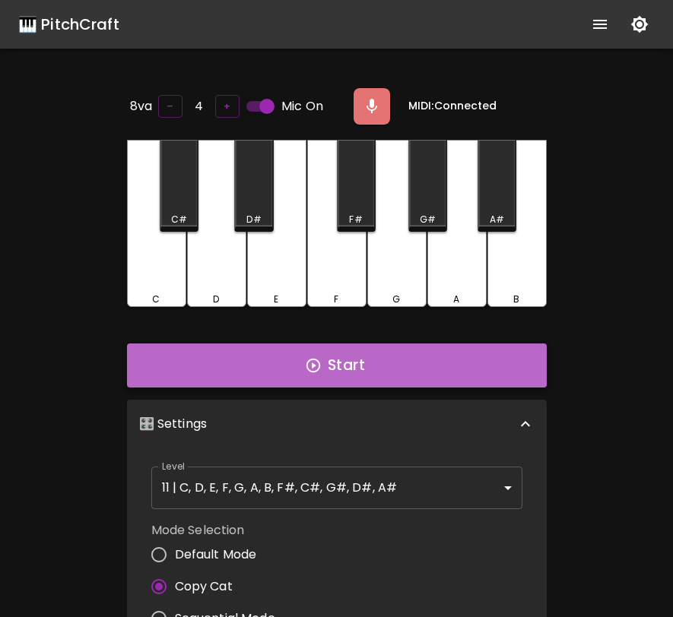
click at [461, 382] on button "Start" at bounding box center [337, 366] width 420 height 44
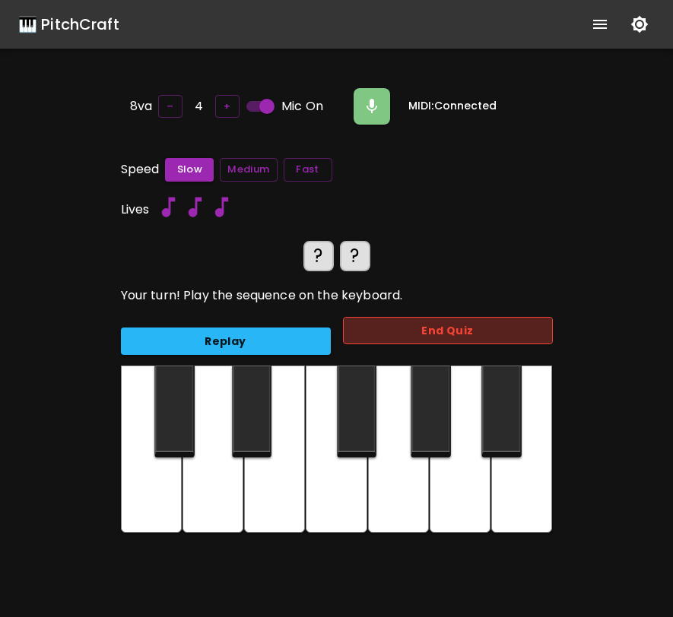
click at [432, 337] on button "End Quiz" at bounding box center [448, 331] width 210 height 28
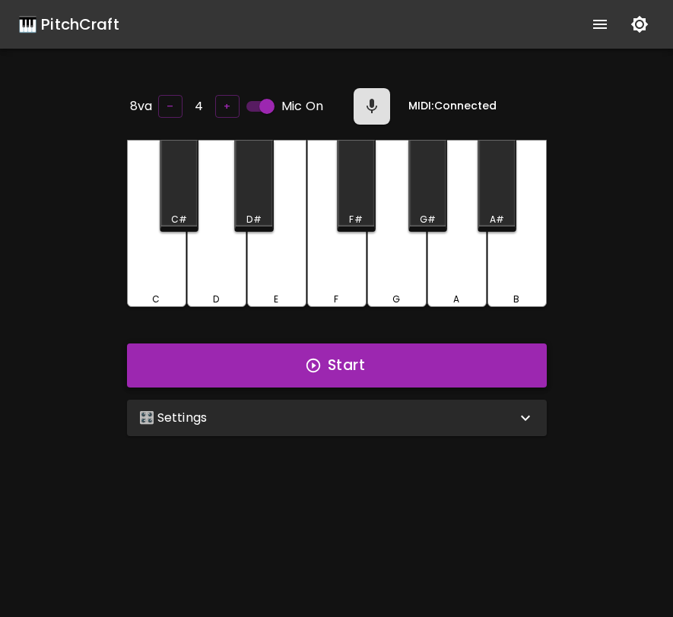
click at [422, 370] on button "Start" at bounding box center [337, 366] width 420 height 44
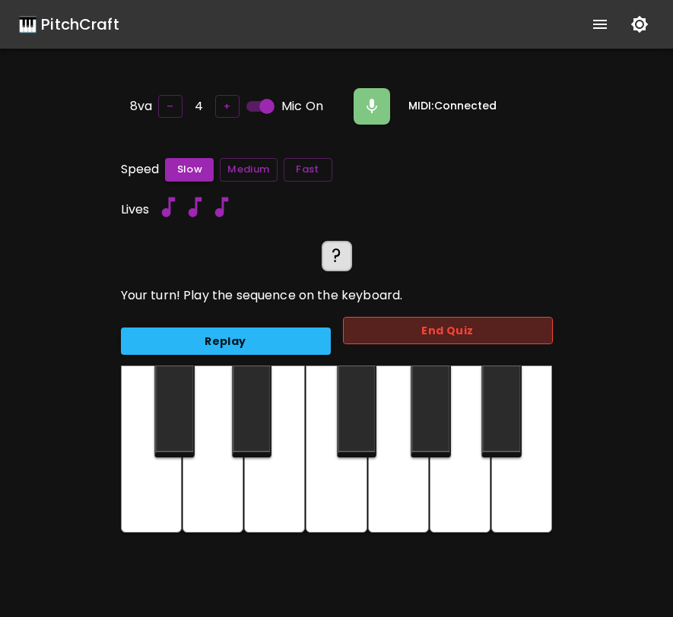
click at [442, 325] on button "End Quiz" at bounding box center [448, 331] width 210 height 28
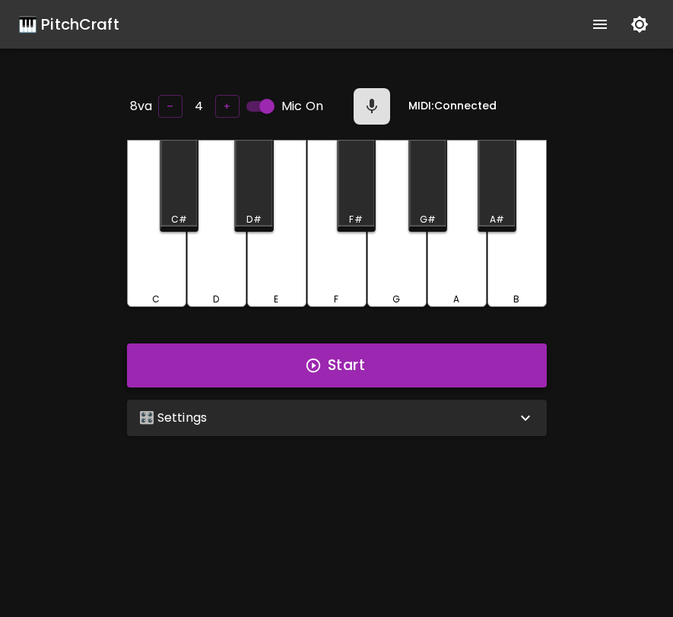
click at [413, 365] on button "Start" at bounding box center [337, 366] width 420 height 44
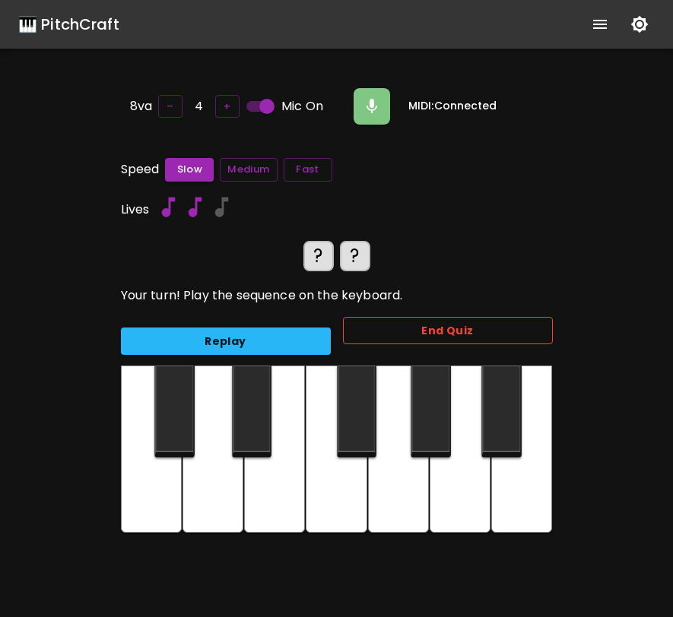
click at [382, 324] on button "End Quiz" at bounding box center [448, 331] width 210 height 28
